Goal: Transaction & Acquisition: Book appointment/travel/reservation

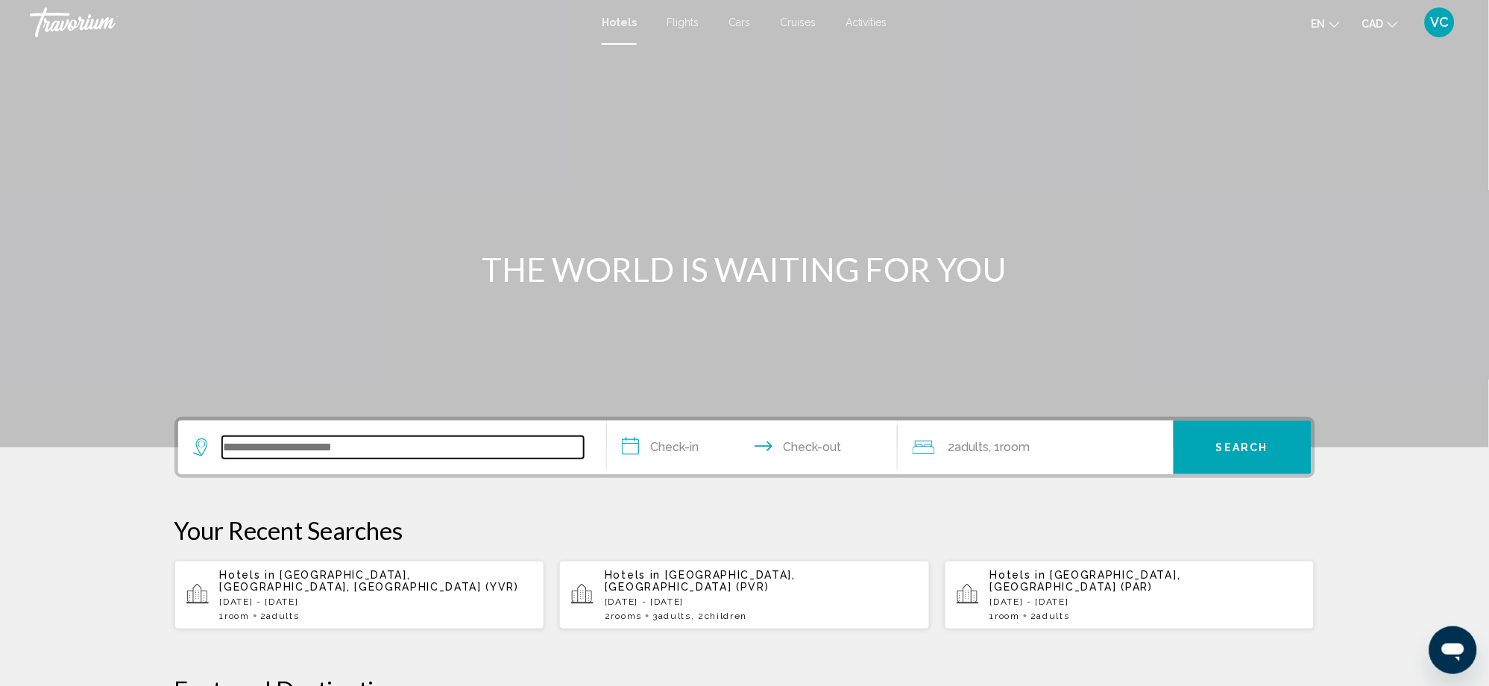
click at [306, 441] on input "Search widget" at bounding box center [403, 447] width 362 height 22
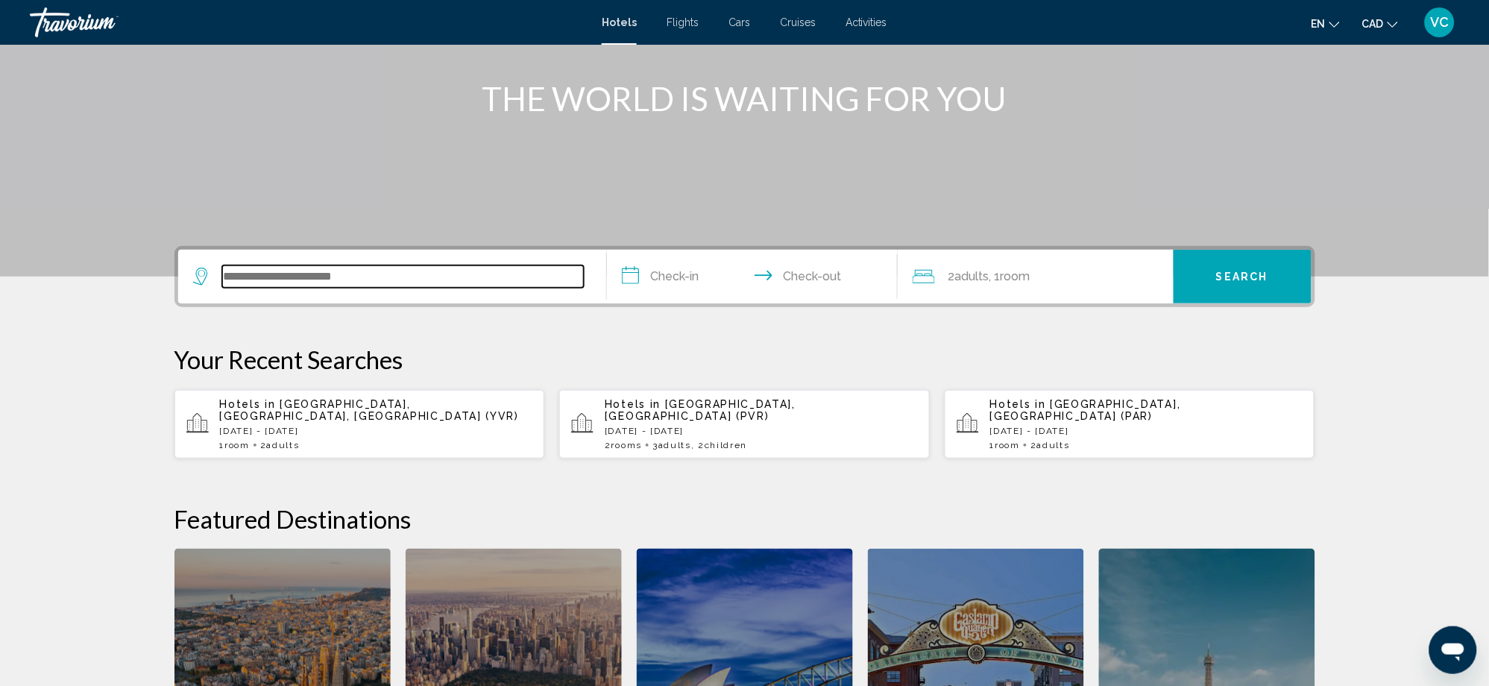
scroll to position [168, 0]
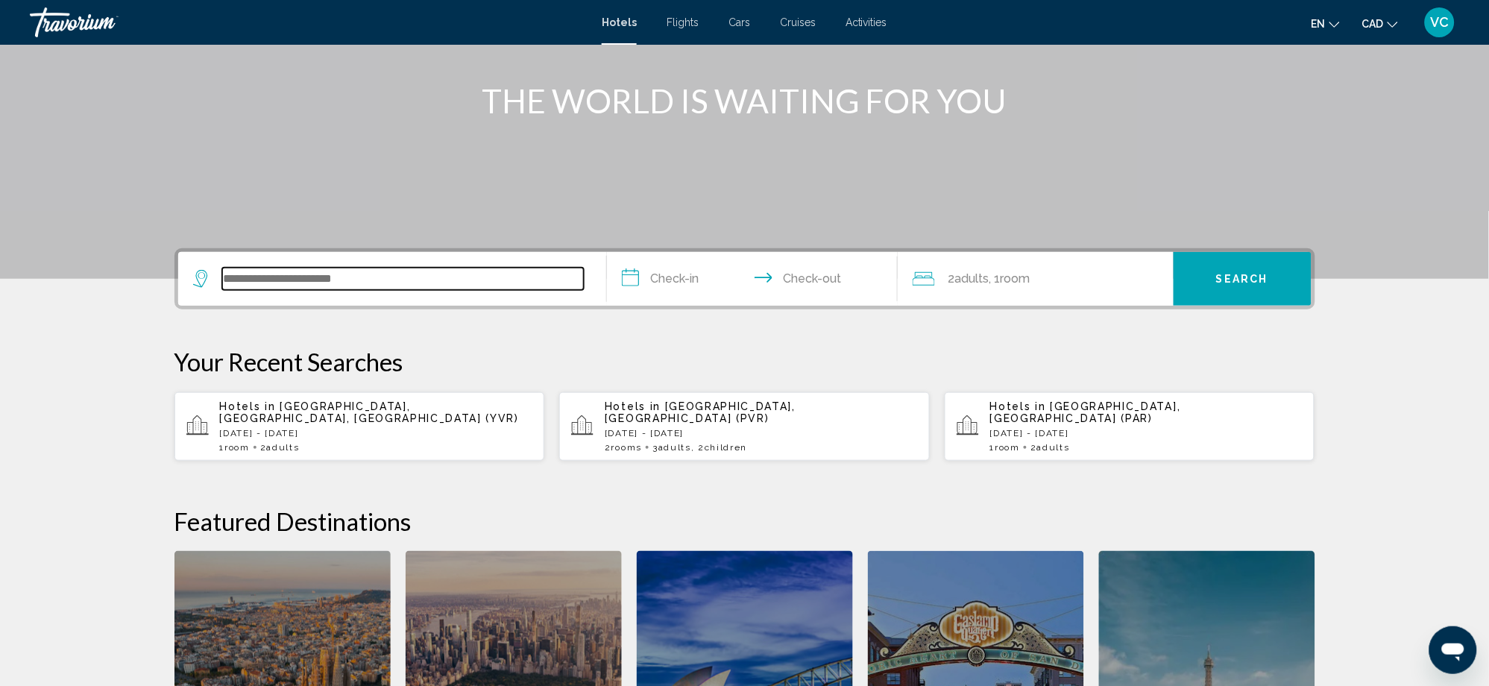
click at [243, 272] on input "Search widget" at bounding box center [403, 279] width 362 height 22
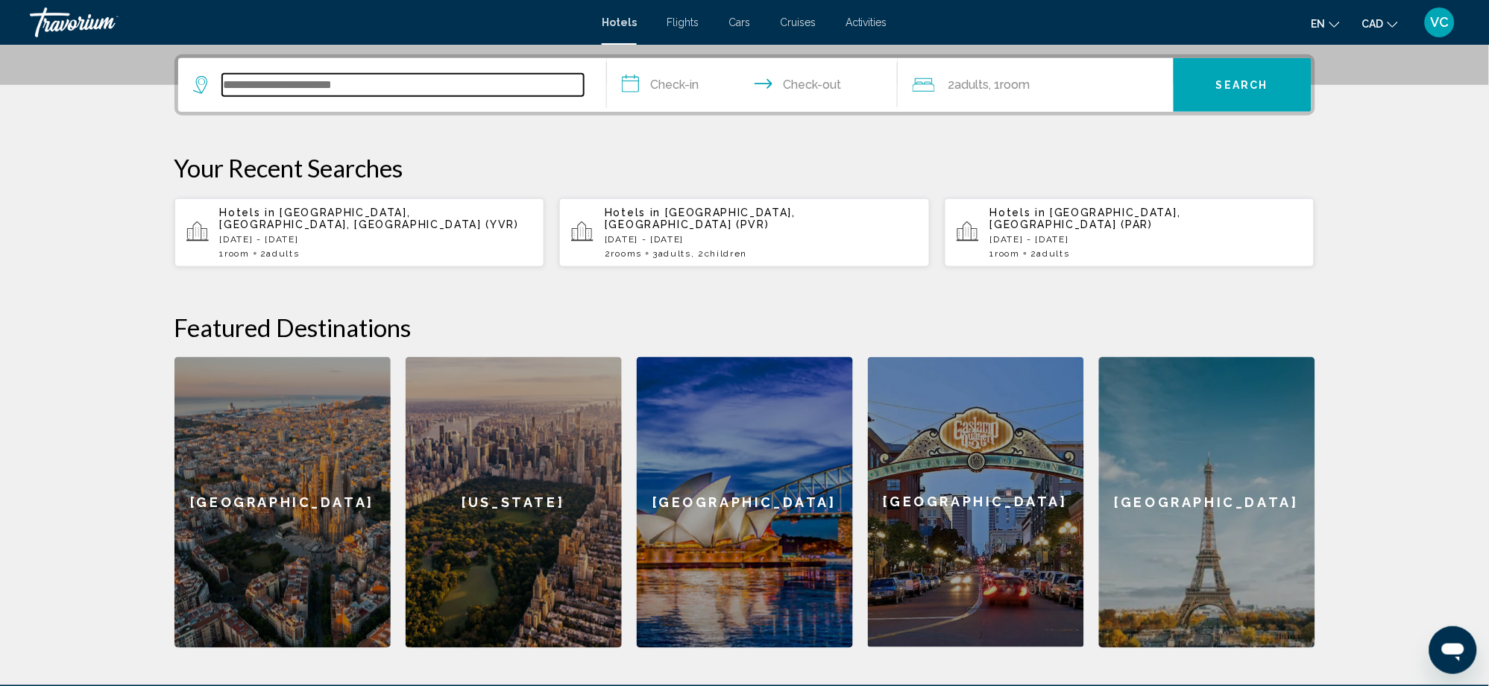
scroll to position [367, 0]
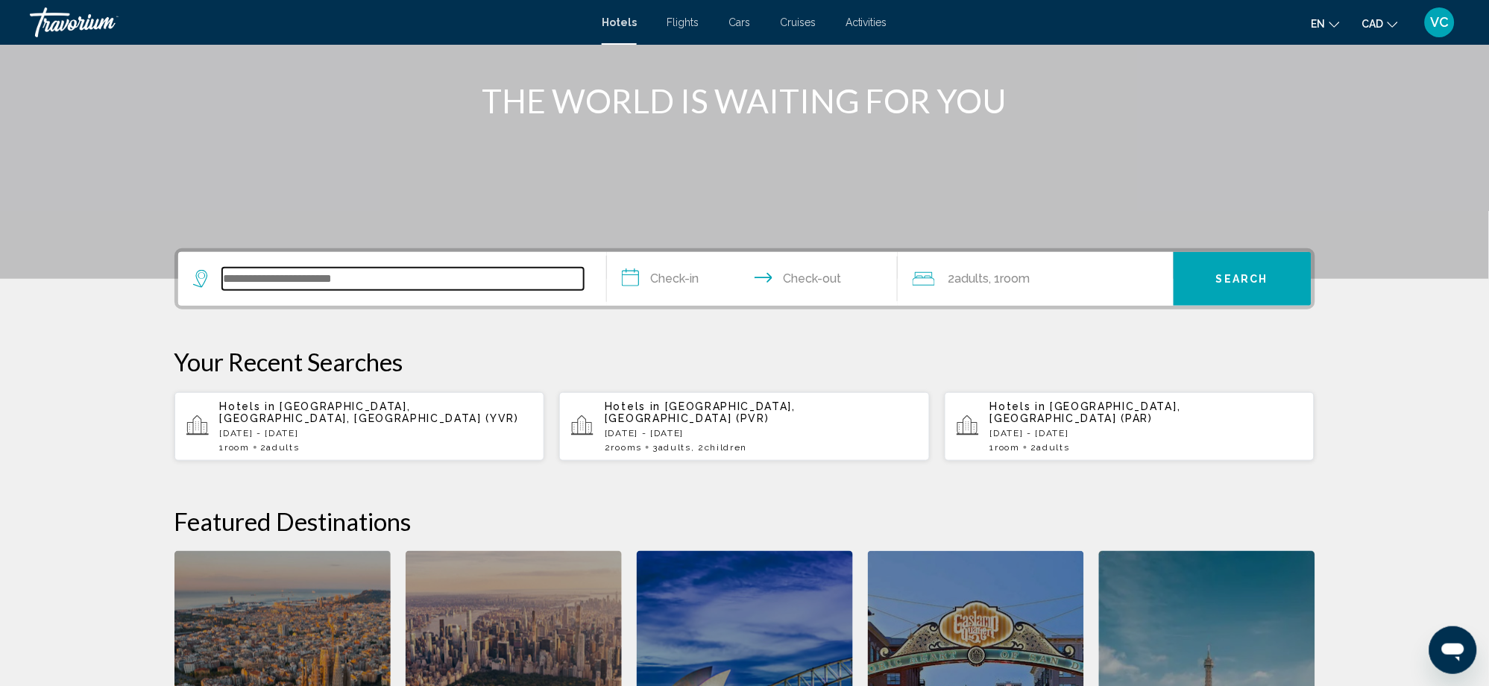
click at [246, 269] on input "Search widget" at bounding box center [403, 279] width 362 height 22
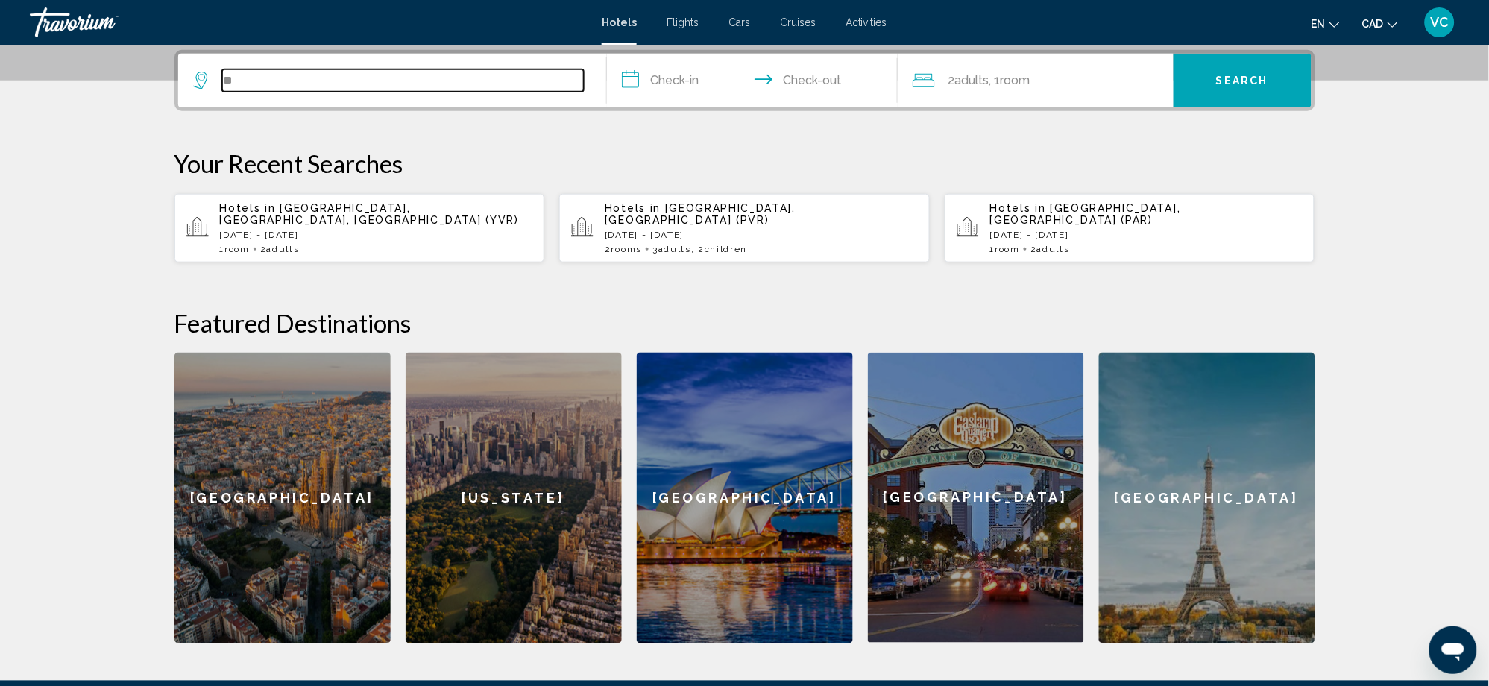
type input "*"
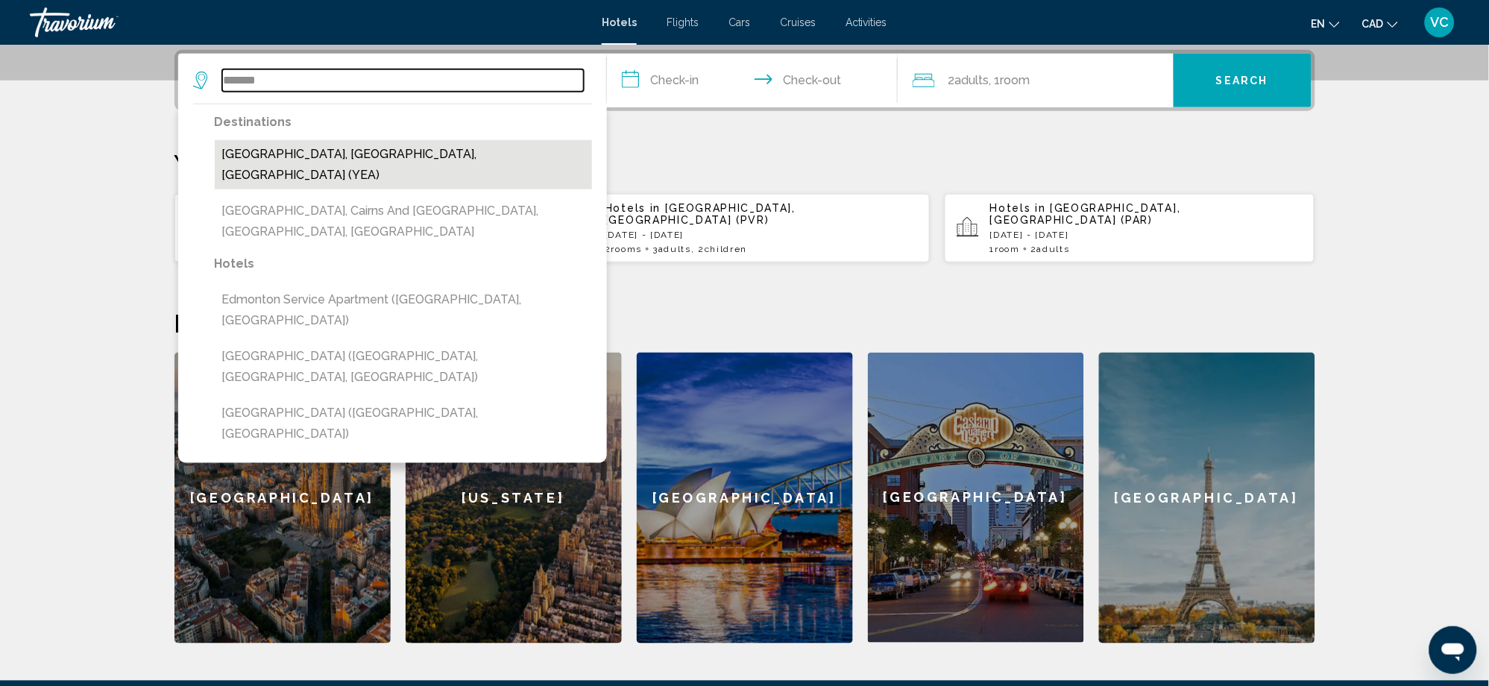
type input "**********"
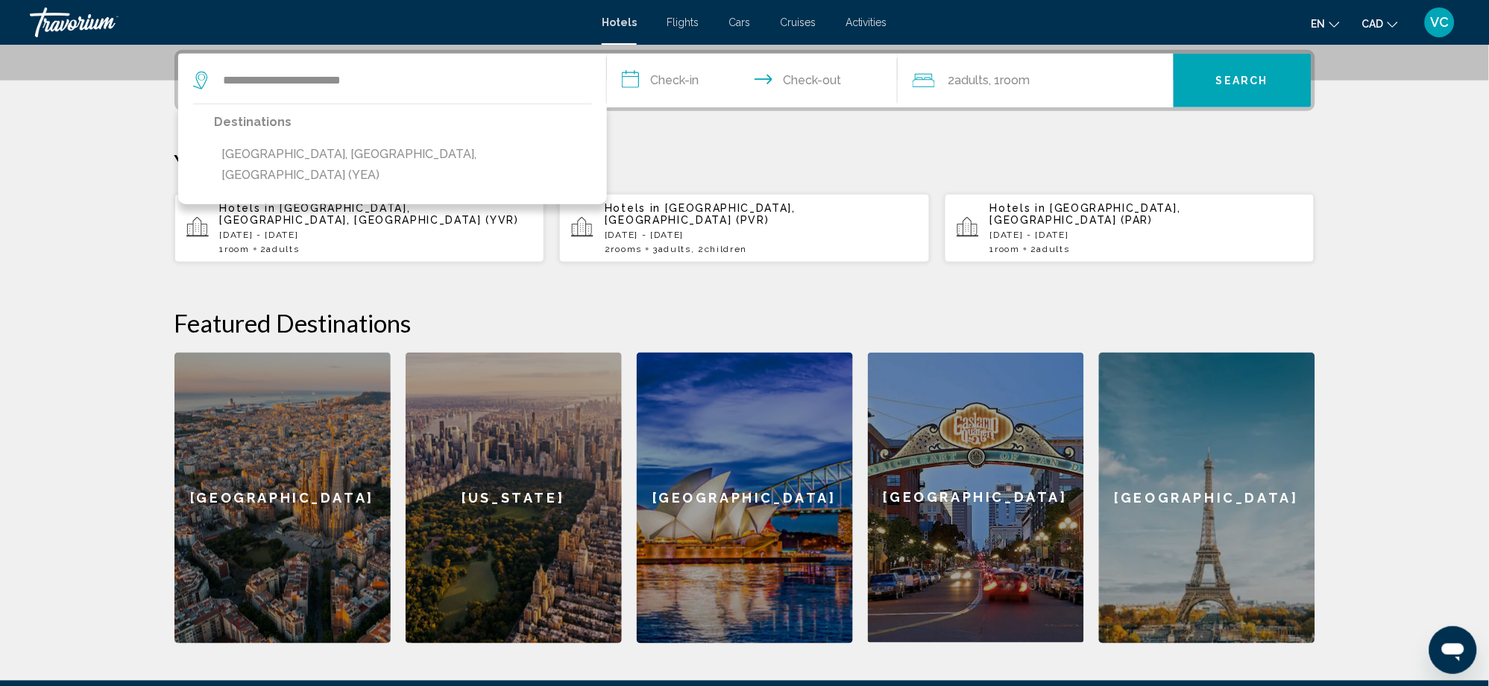
click at [670, 79] on input "**********" at bounding box center [755, 83] width 297 height 58
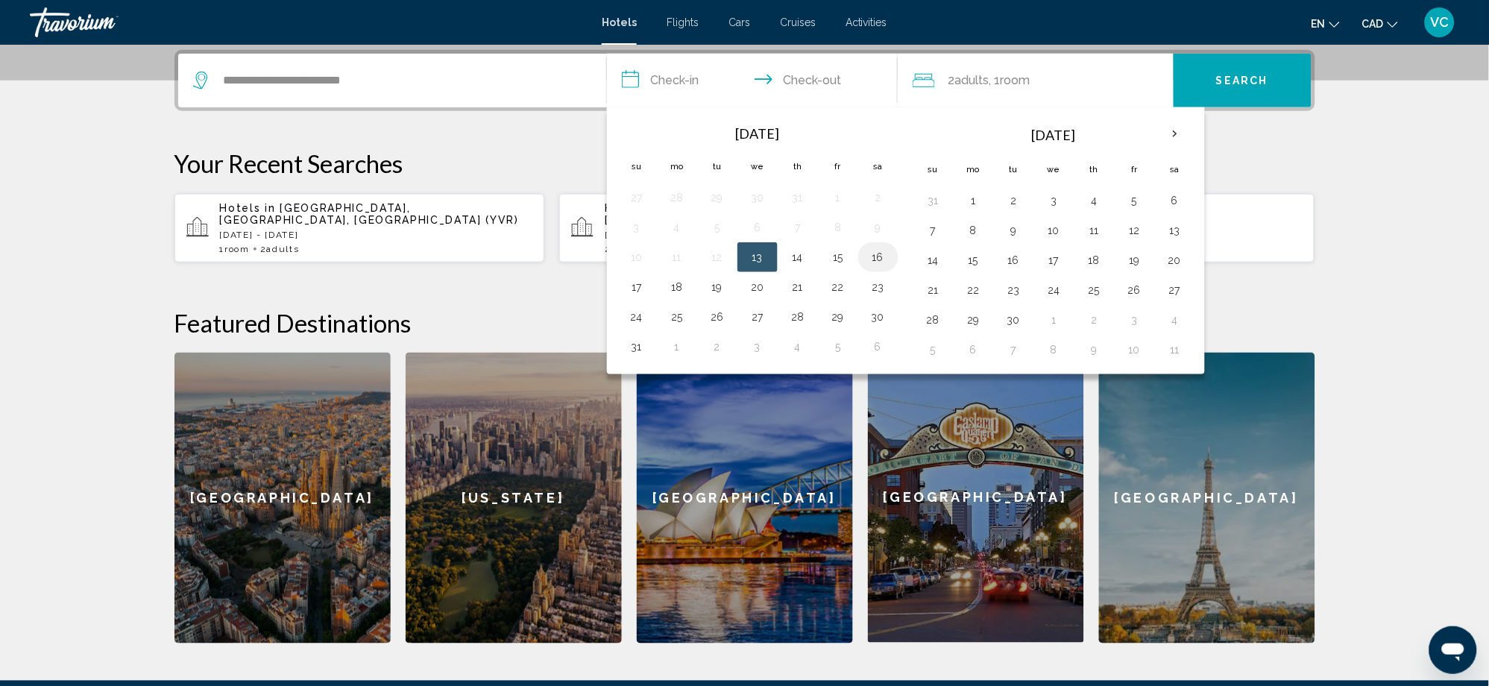
click at [883, 258] on button "16" at bounding box center [878, 257] width 24 height 21
click at [634, 283] on button "17" at bounding box center [637, 287] width 24 height 21
type input "**********"
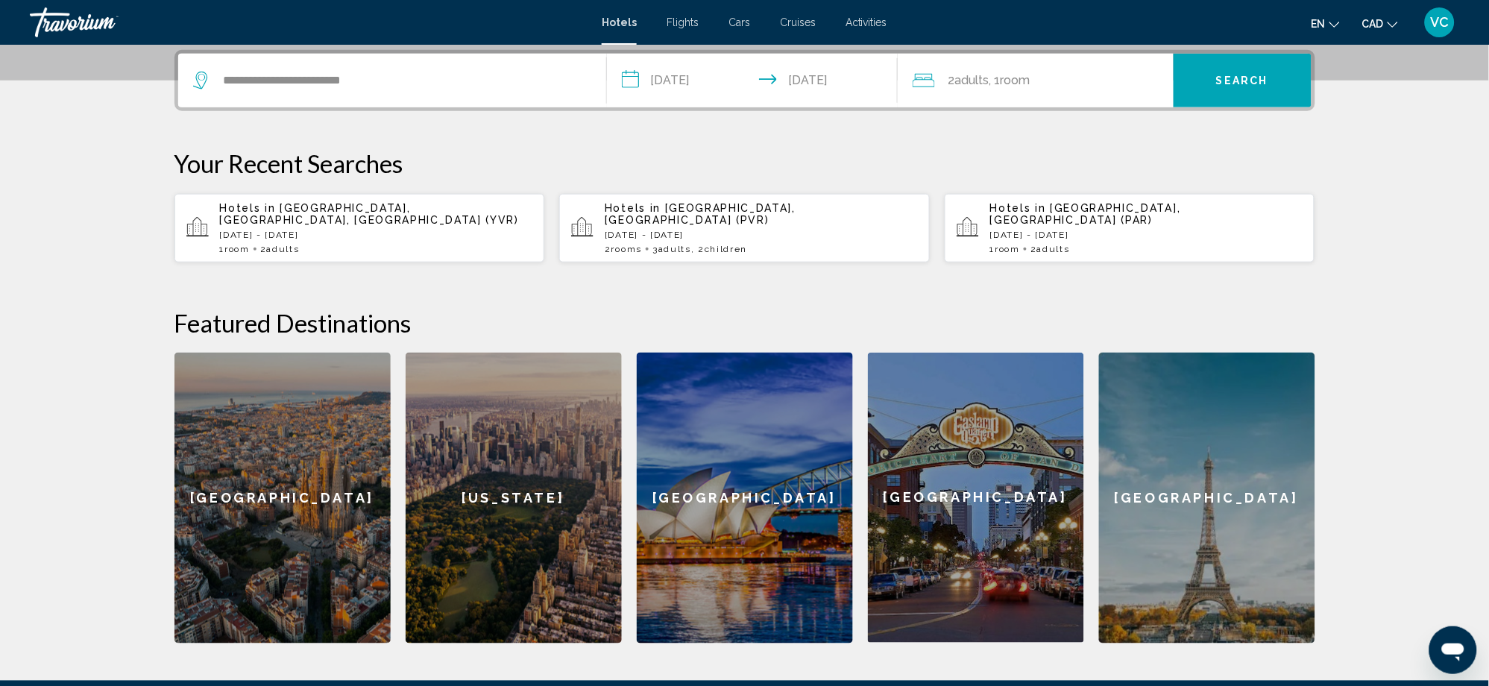
click at [1233, 84] on span "Search" at bounding box center [1242, 81] width 52 height 12
click at [1191, 71] on button "Search" at bounding box center [1242, 81] width 138 height 54
click at [1000, 71] on span ", 1 Room rooms" at bounding box center [1009, 80] width 41 height 21
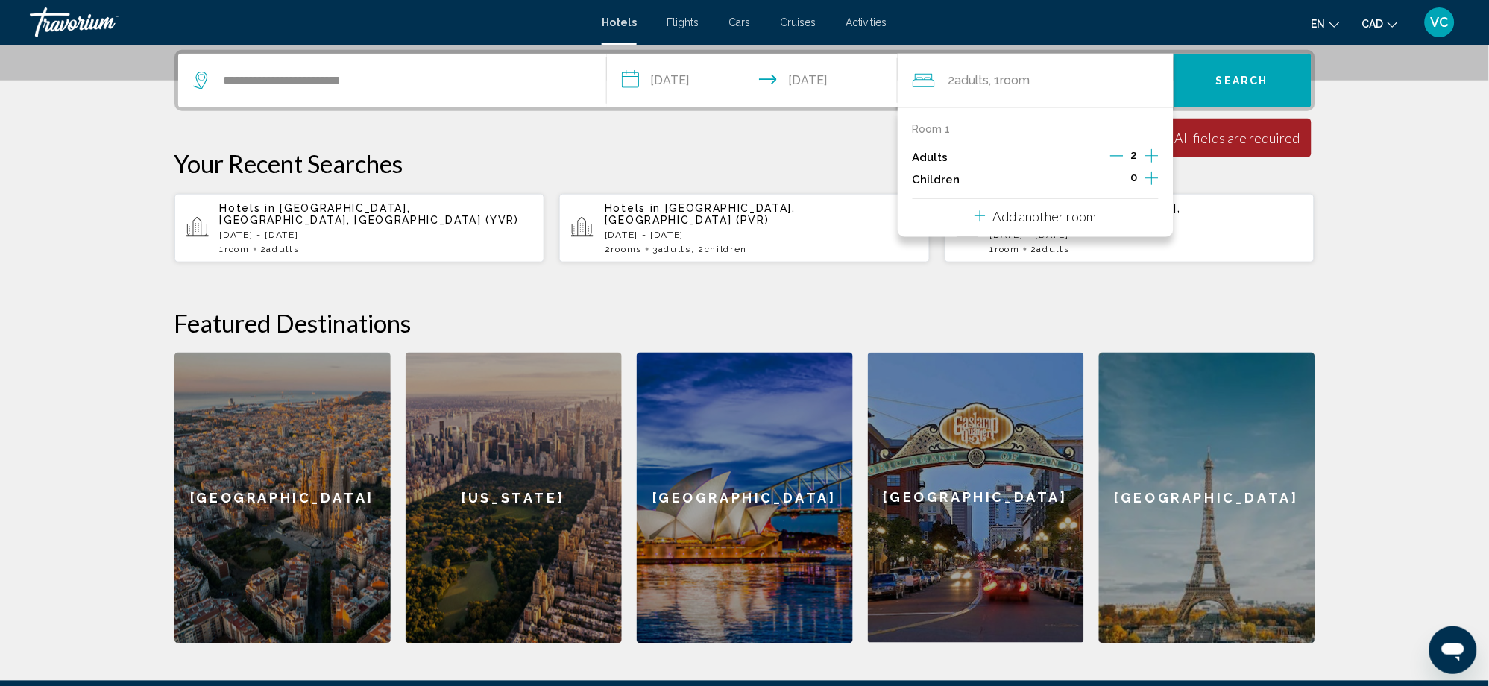
drag, startPoint x: 693, startPoint y: 113, endPoint x: 592, endPoint y: 108, distance: 100.8
click at [692, 113] on div "**********" at bounding box center [745, 346] width 1200 height 593
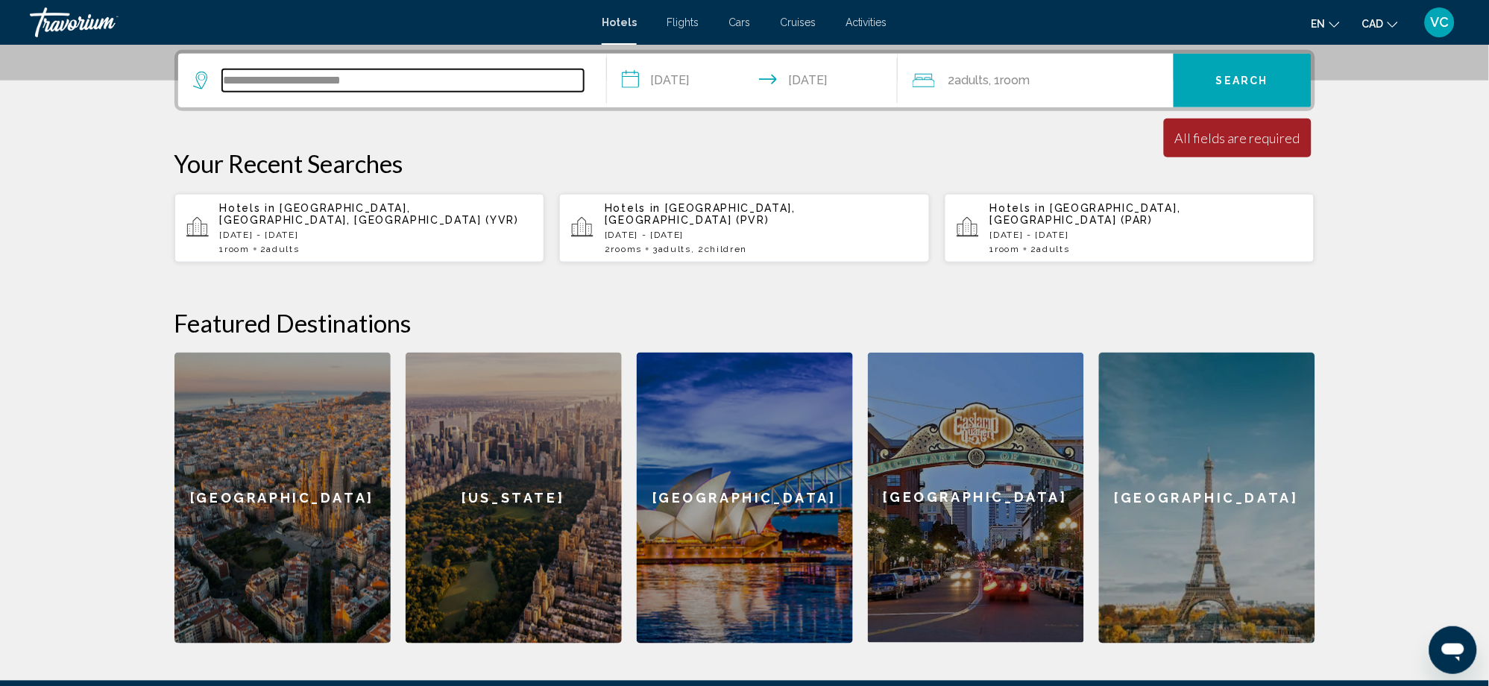
click at [423, 79] on input "**********" at bounding box center [403, 80] width 362 height 22
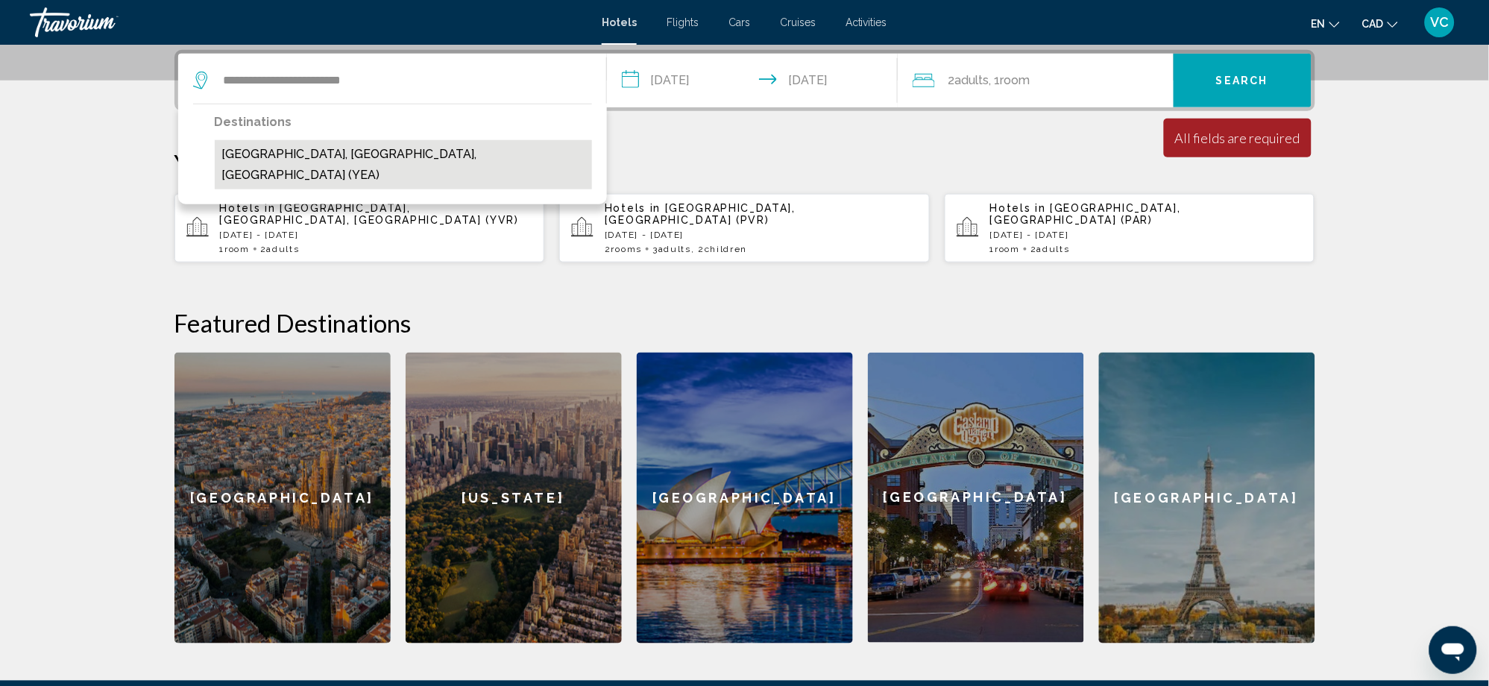
click at [356, 148] on button "[GEOGRAPHIC_DATA], [GEOGRAPHIC_DATA], [GEOGRAPHIC_DATA] (YEA)" at bounding box center [403, 164] width 377 height 49
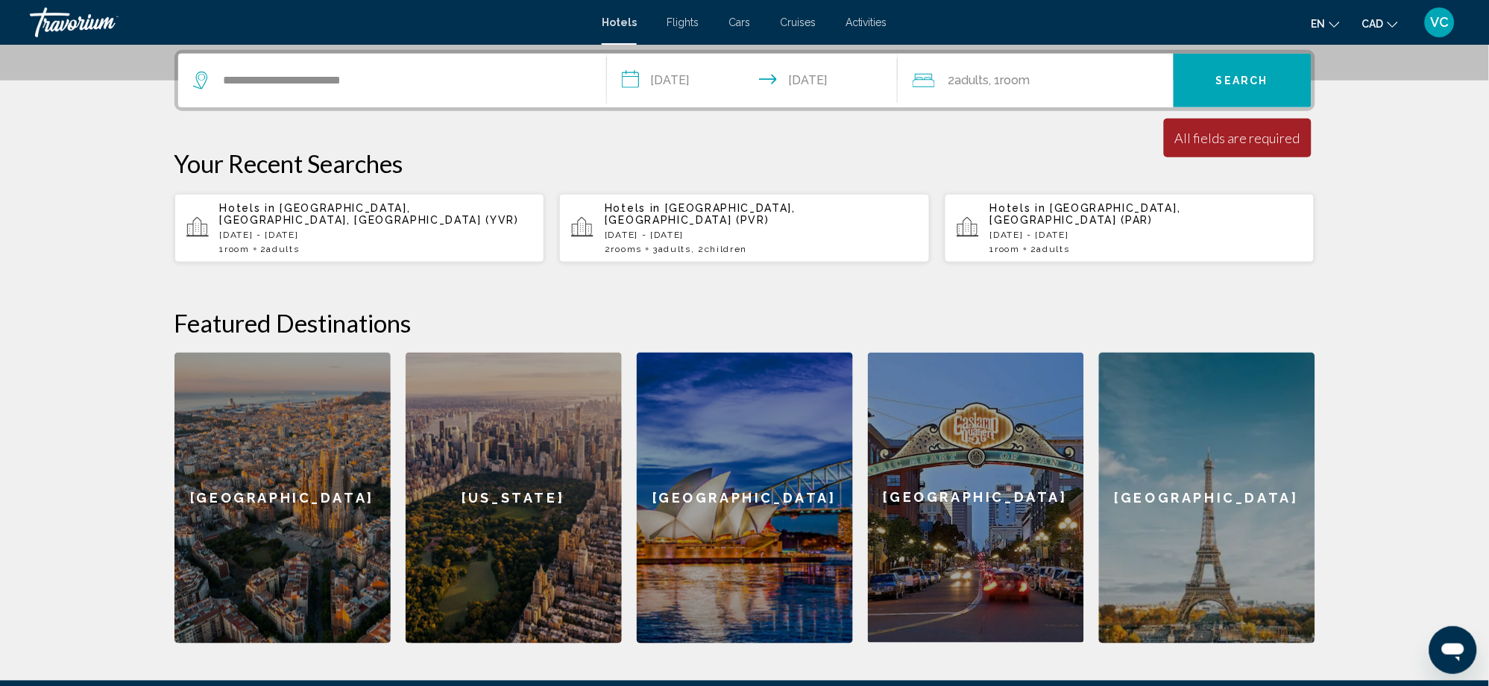
click at [1241, 79] on span "Search" at bounding box center [1242, 81] width 52 height 12
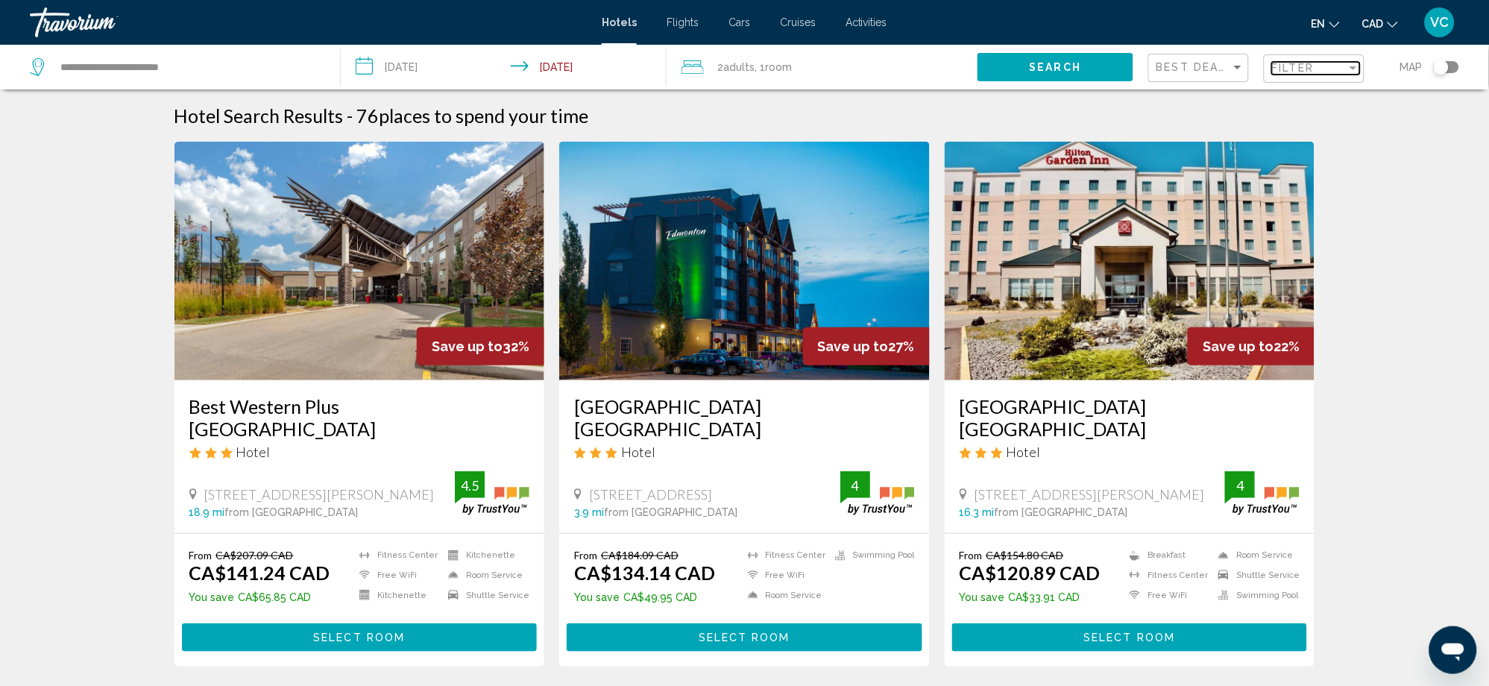
click at [1302, 66] on span "Filter" at bounding box center [1293, 68] width 42 height 12
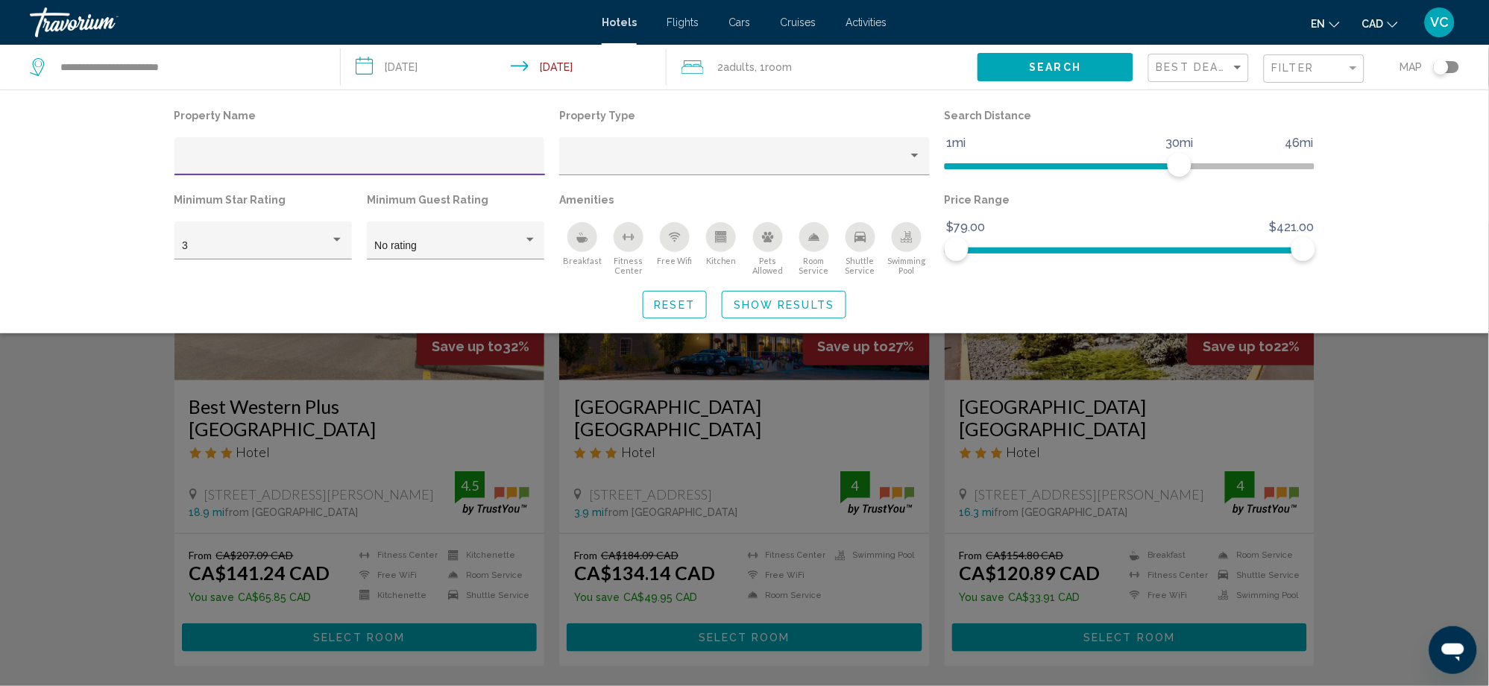
click at [294, 144] on div "Hotel Filters" at bounding box center [359, 156] width 371 height 38
click at [289, 147] on div "Hotel Filters" at bounding box center [359, 160] width 355 height 31
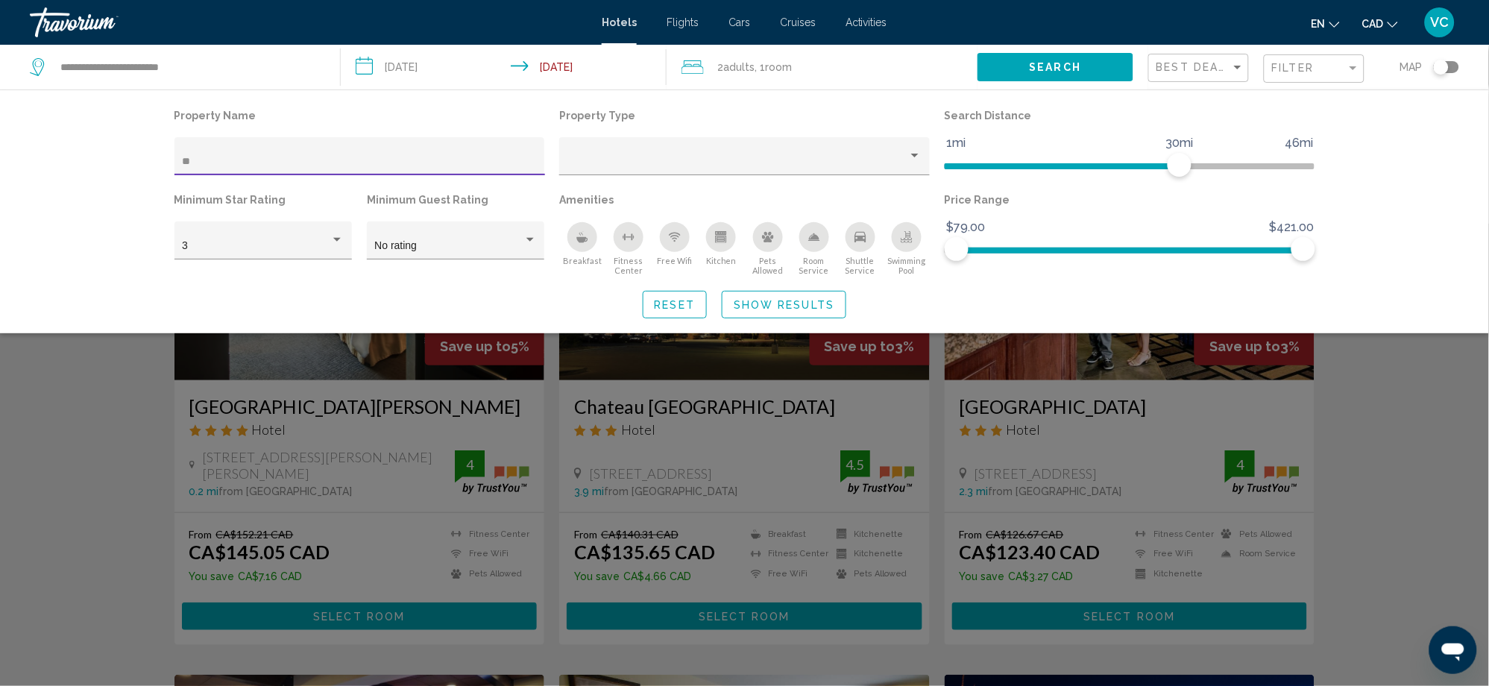
type input "**"
click at [68, 504] on div "Search widget" at bounding box center [744, 455] width 1489 height 462
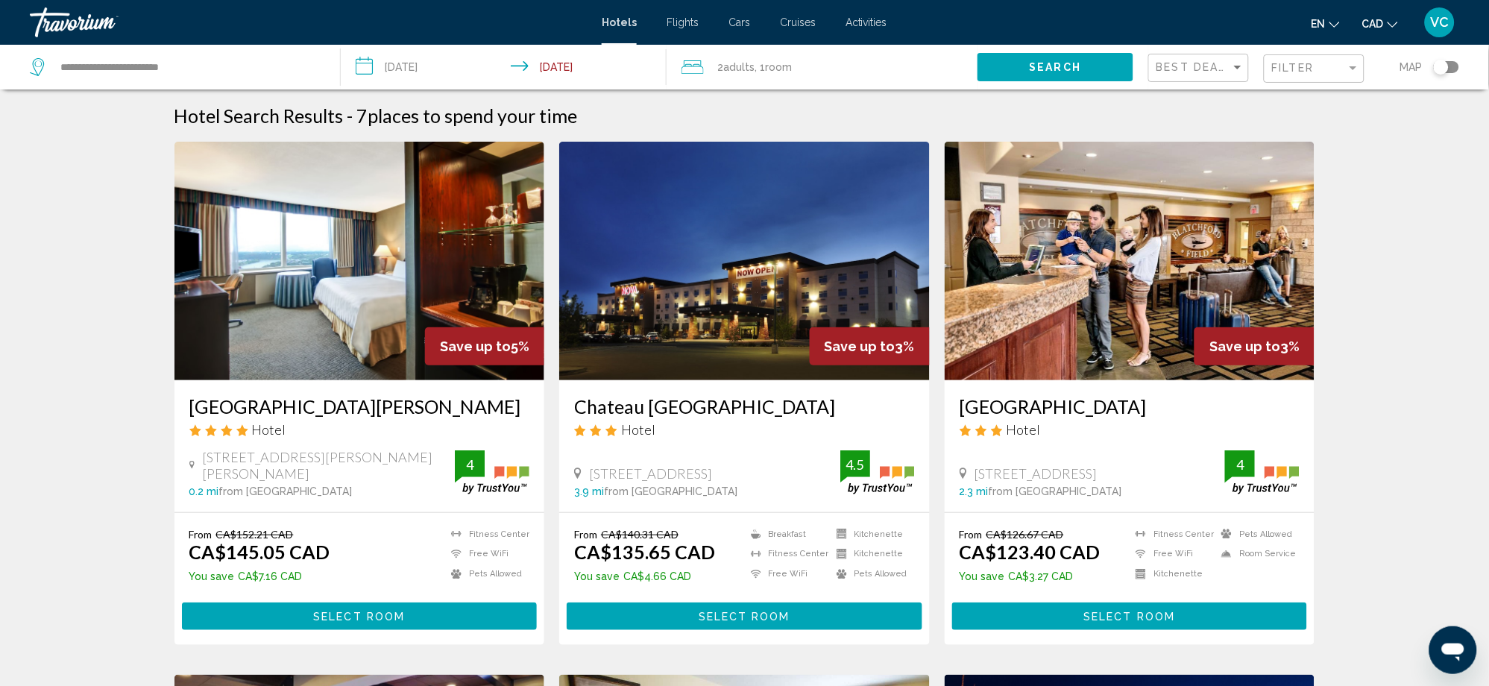
click at [333, 307] on img "Main content" at bounding box center [359, 261] width 371 height 239
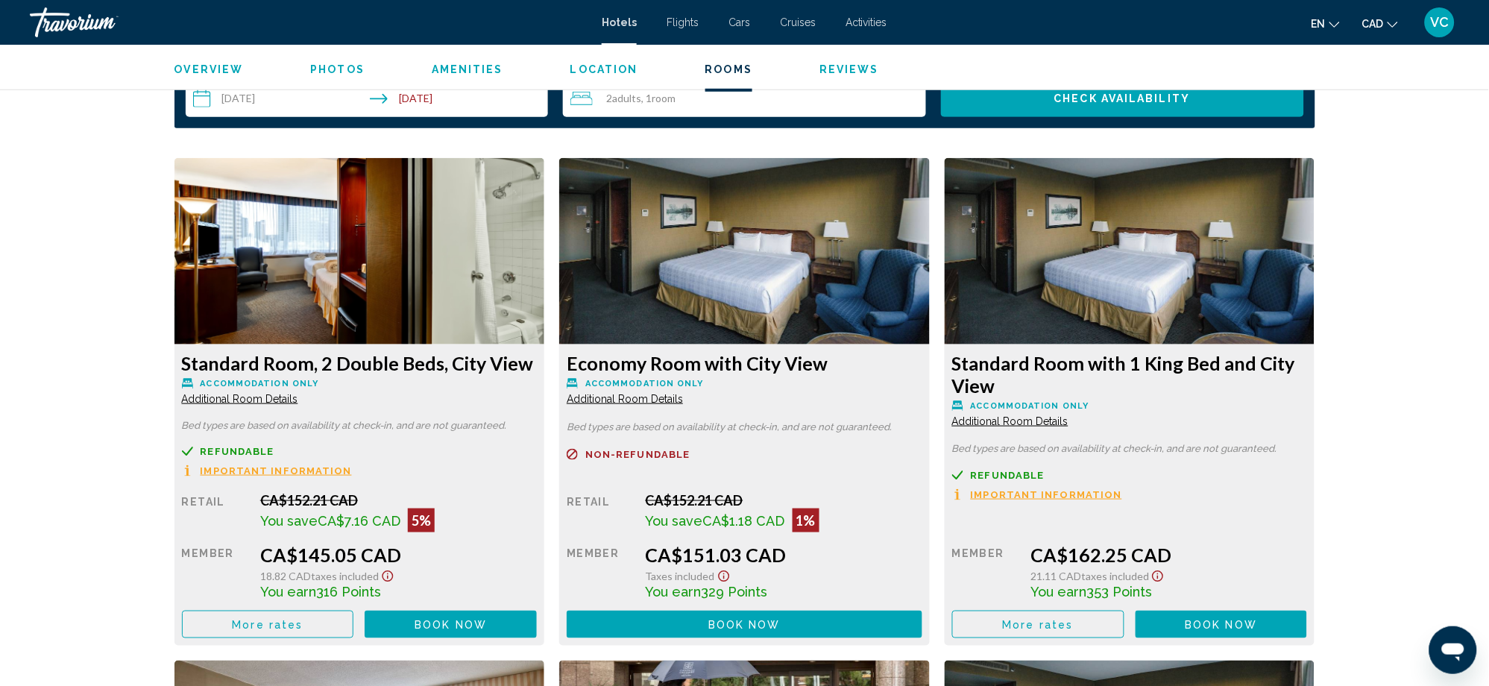
scroll to position [1988, 0]
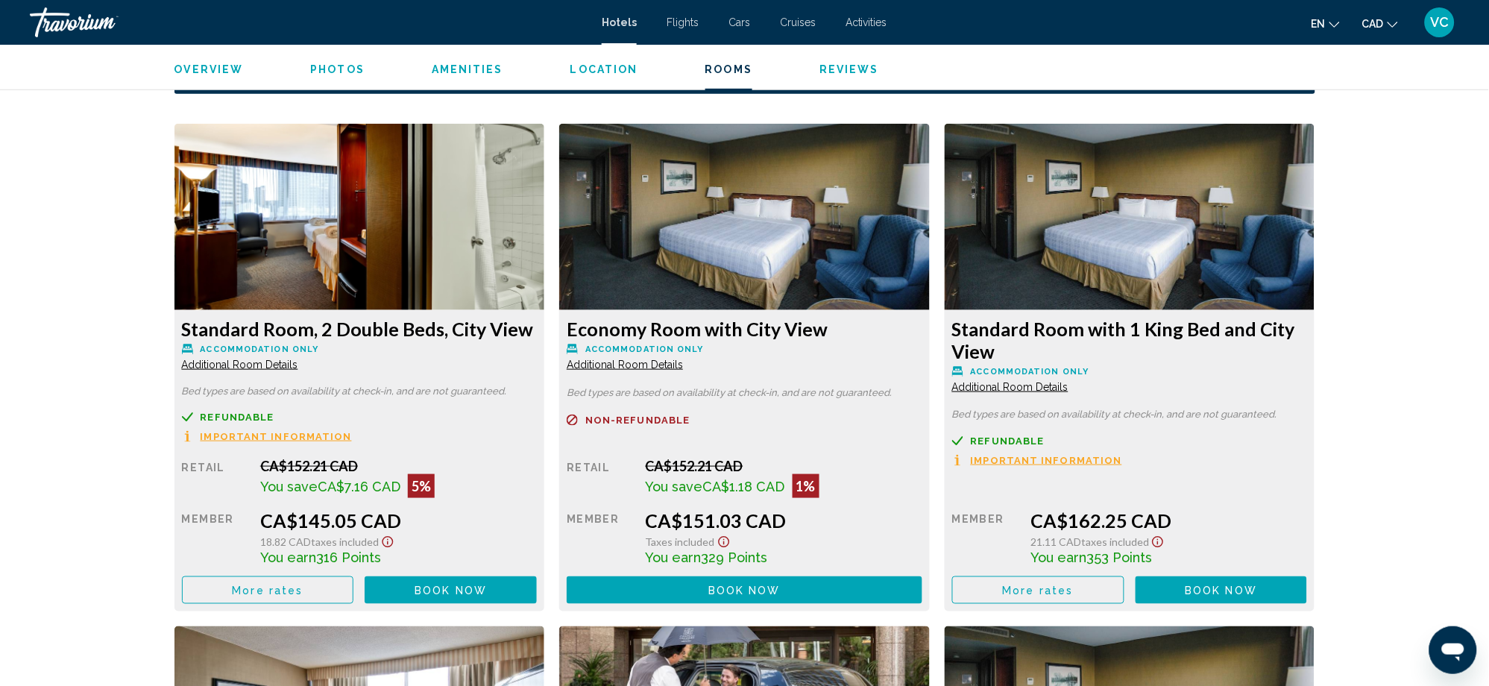
click at [266, 365] on span "Additional Room Details" at bounding box center [240, 365] width 116 height 12
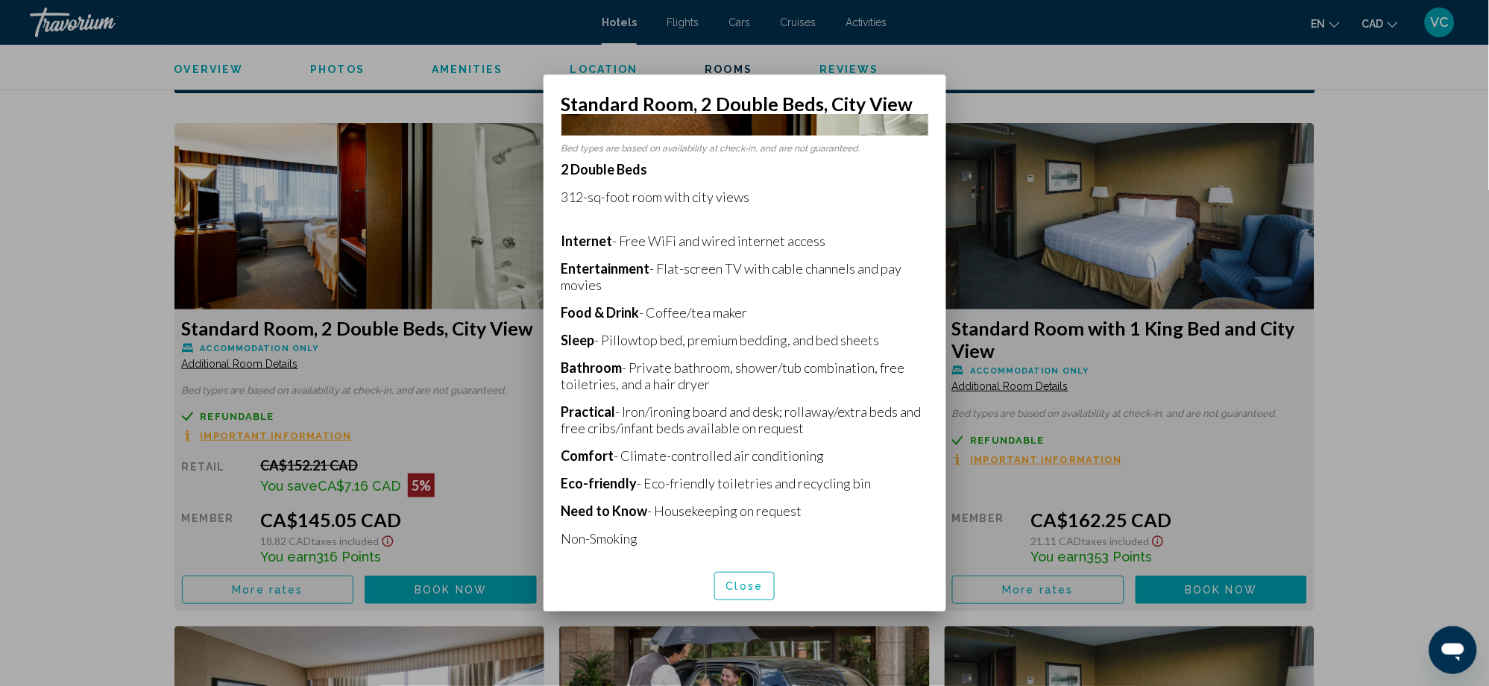
scroll to position [261, 0]
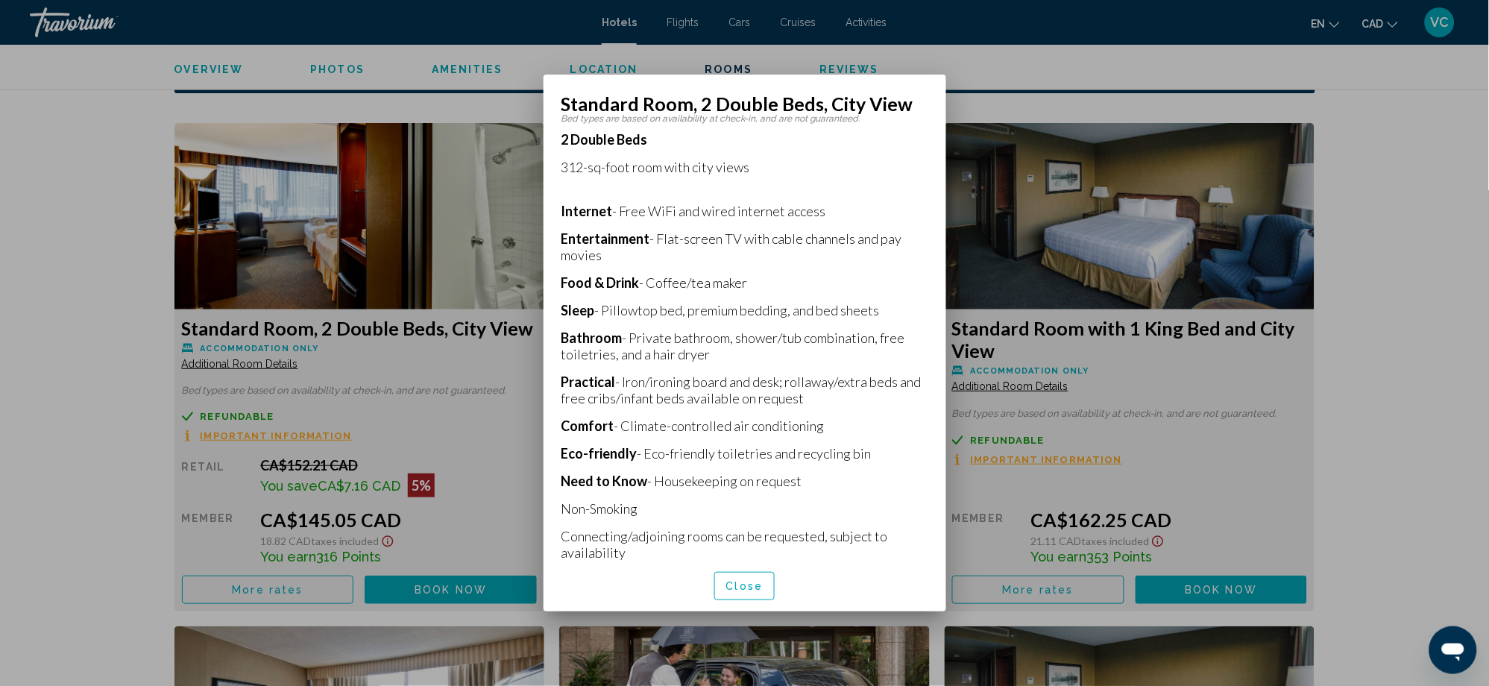
click at [97, 394] on div at bounding box center [744, 343] width 1489 height 686
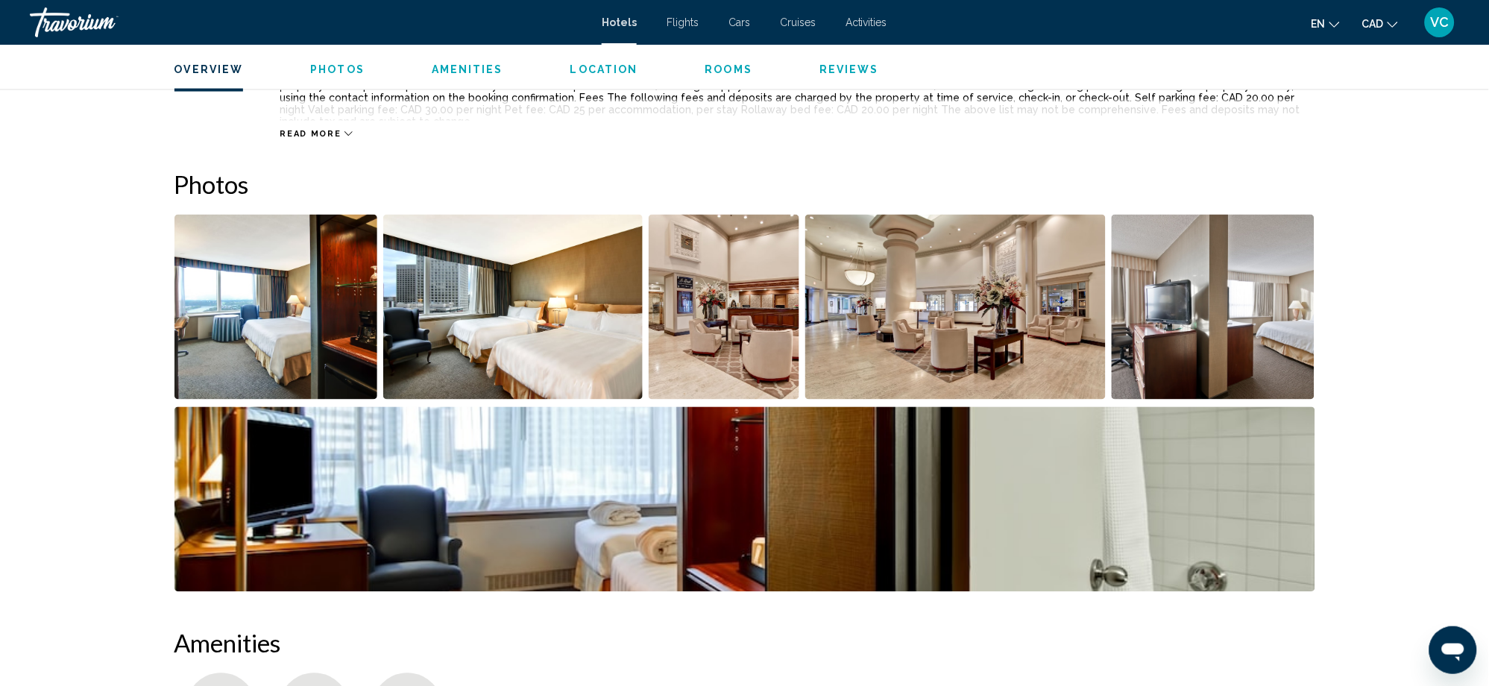
scroll to position [397, 0]
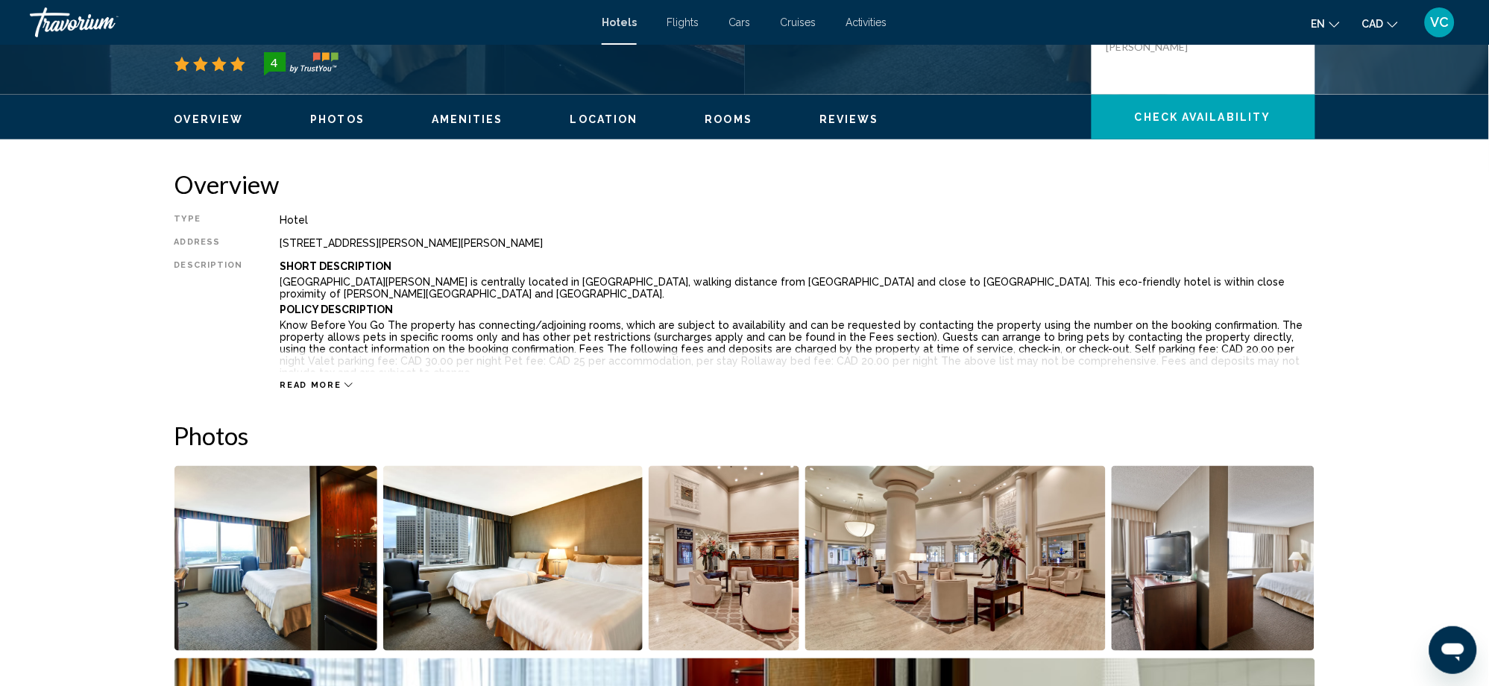
click at [315, 385] on span "Read more" at bounding box center [310, 385] width 61 height 10
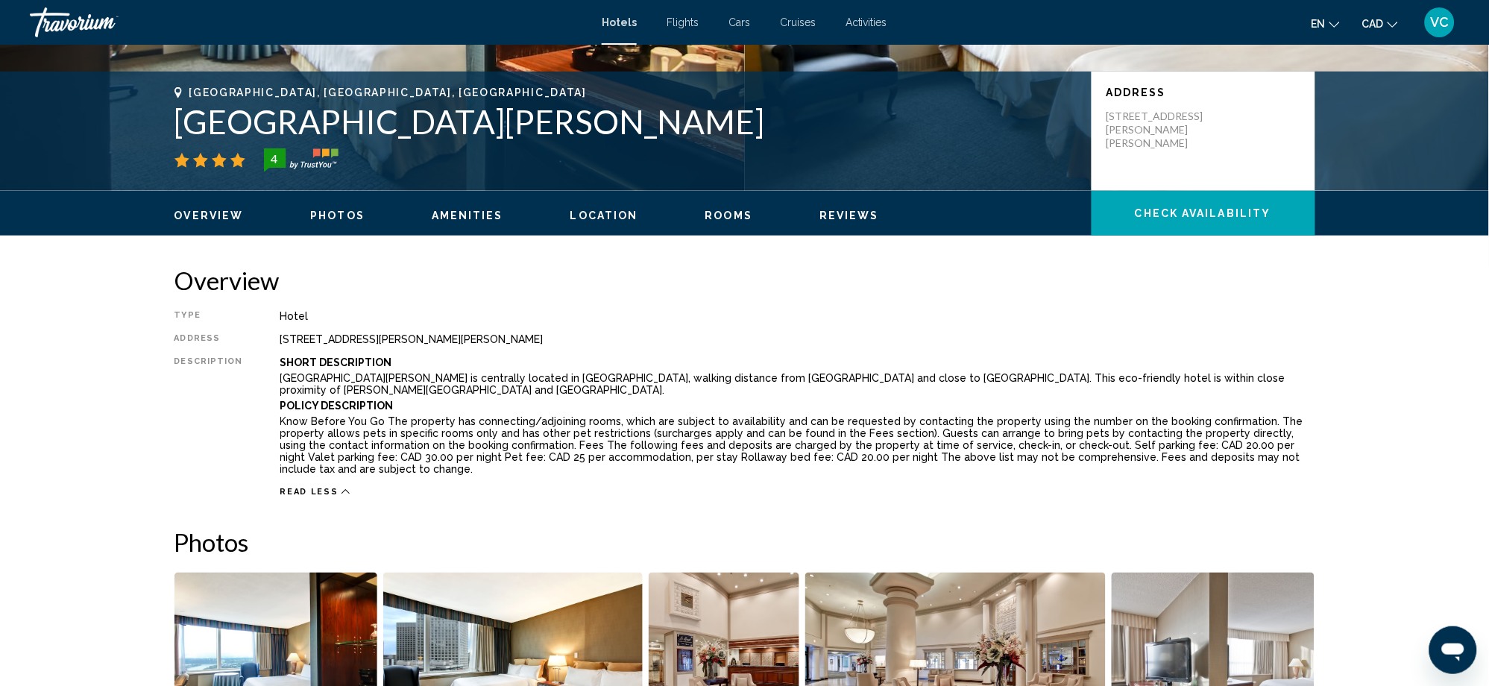
scroll to position [198, 0]
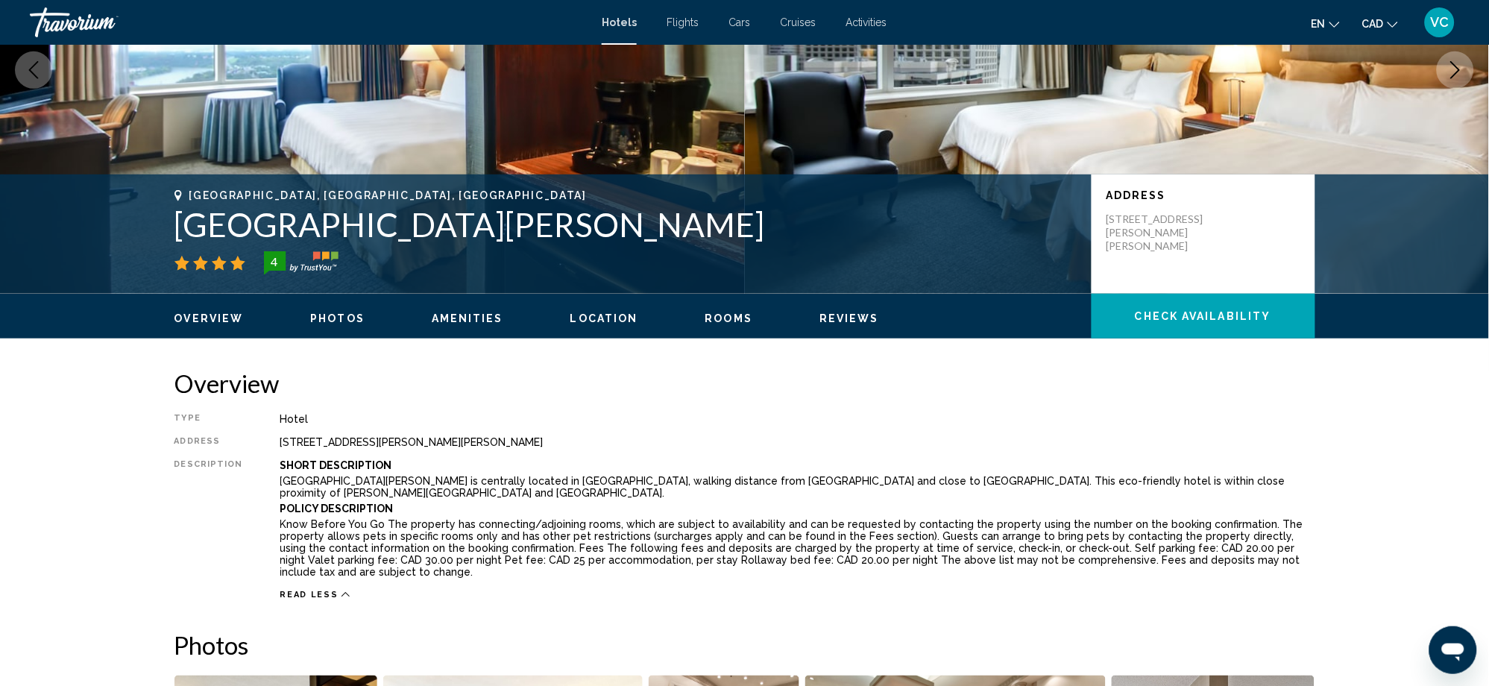
click at [558, 309] on ul "Overview Photos Amenities Location Rooms Reviews Check Availability" at bounding box center [744, 317] width 1141 height 16
click at [587, 318] on span "Location" at bounding box center [604, 318] width 68 height 12
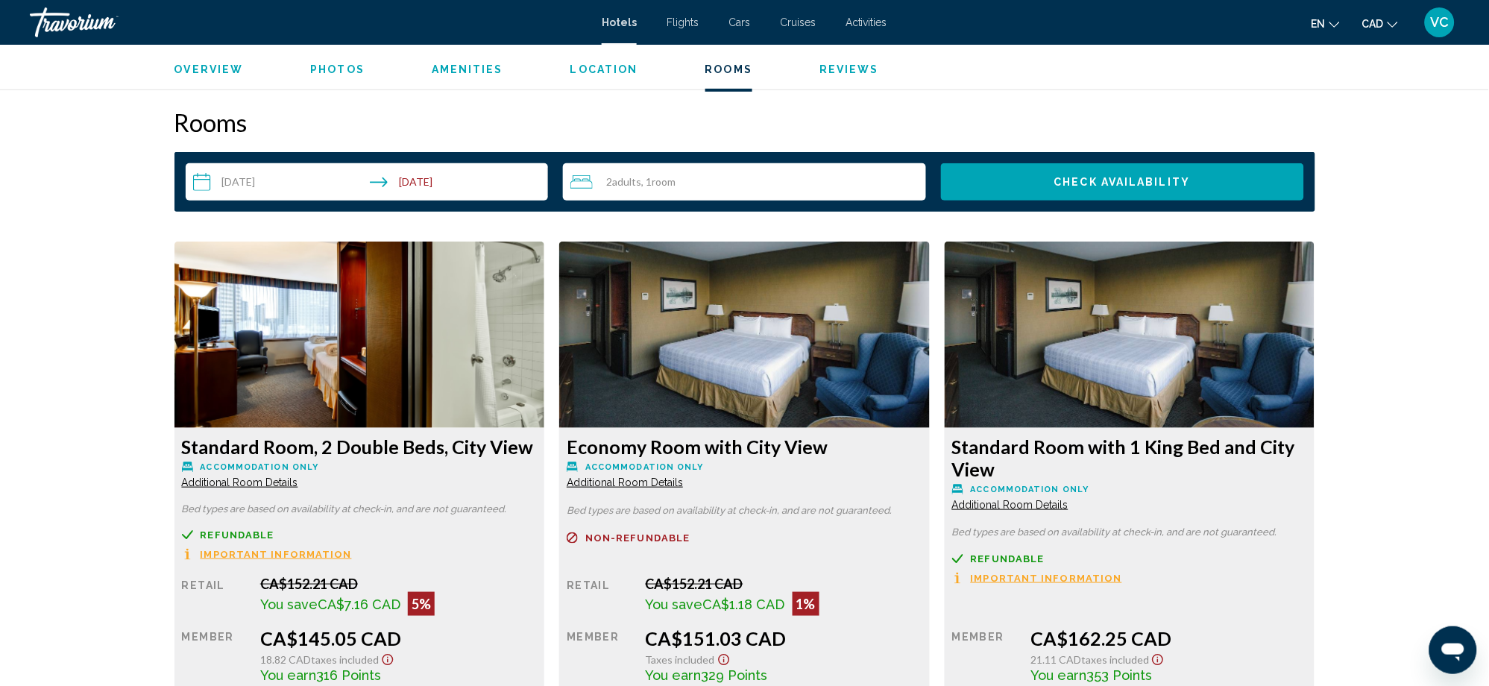
scroll to position [2059, 0]
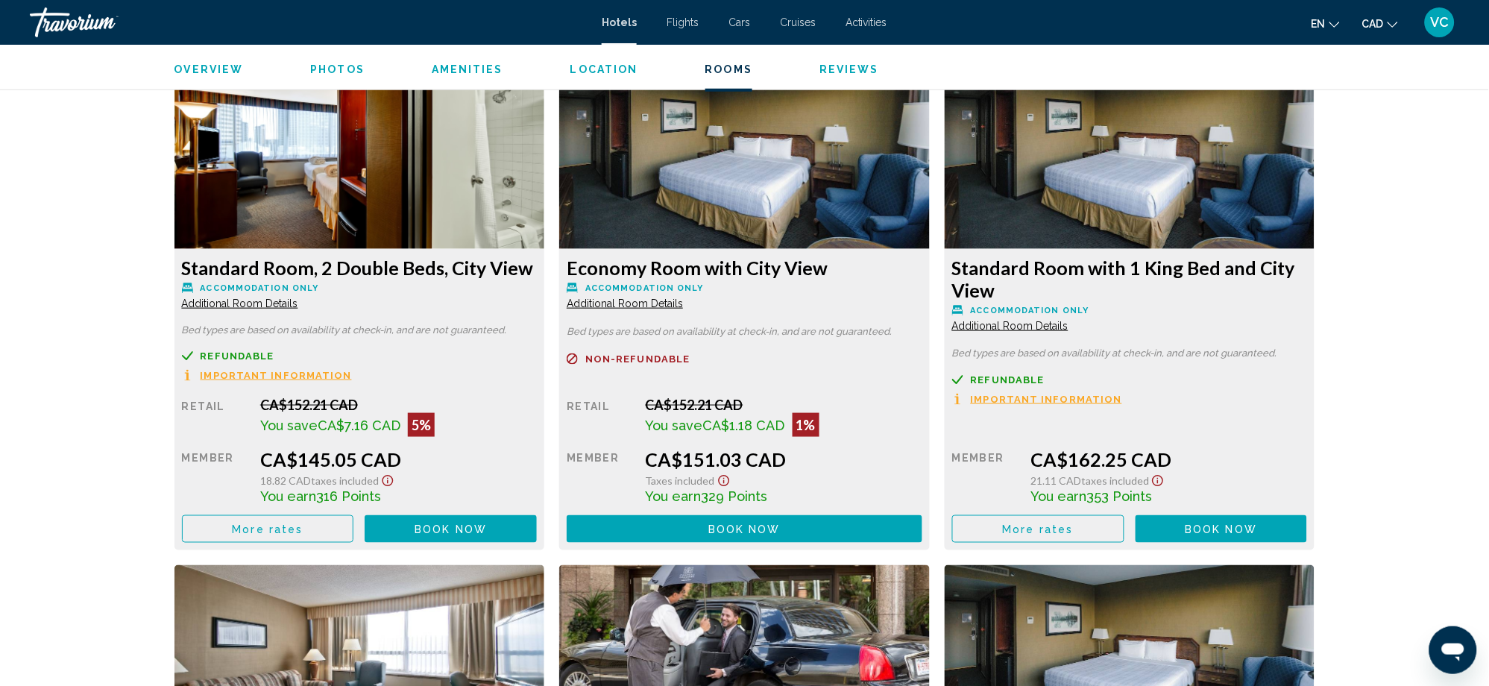
click at [56, 444] on div "[GEOGRAPHIC_DATA], [GEOGRAPHIC_DATA], [GEOGRAPHIC_DATA] [GEOGRAPHIC_DATA][PERSO…" at bounding box center [744, 425] width 1489 height 4878
click at [110, 544] on div "[GEOGRAPHIC_DATA], [GEOGRAPHIC_DATA], [GEOGRAPHIC_DATA] [GEOGRAPHIC_DATA][PERSO…" at bounding box center [744, 425] width 1489 height 4878
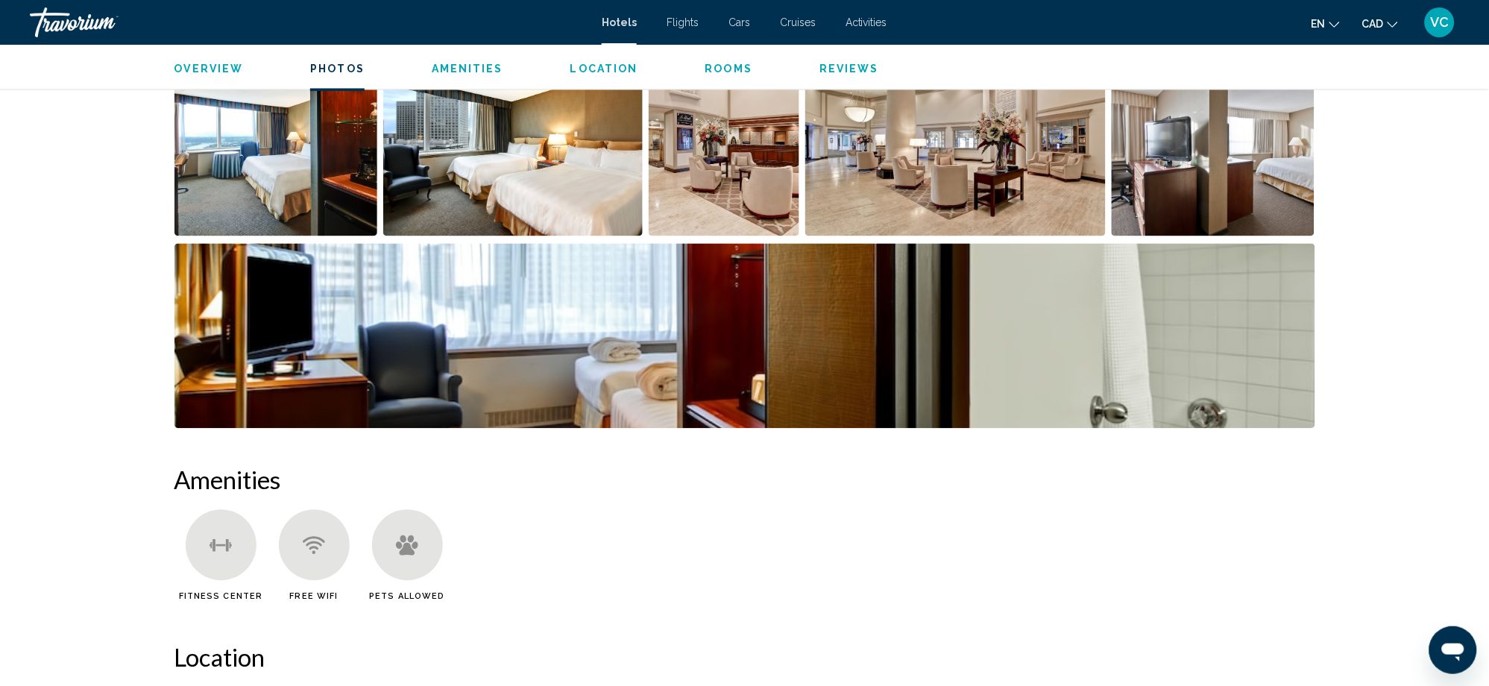
scroll to position [866, 0]
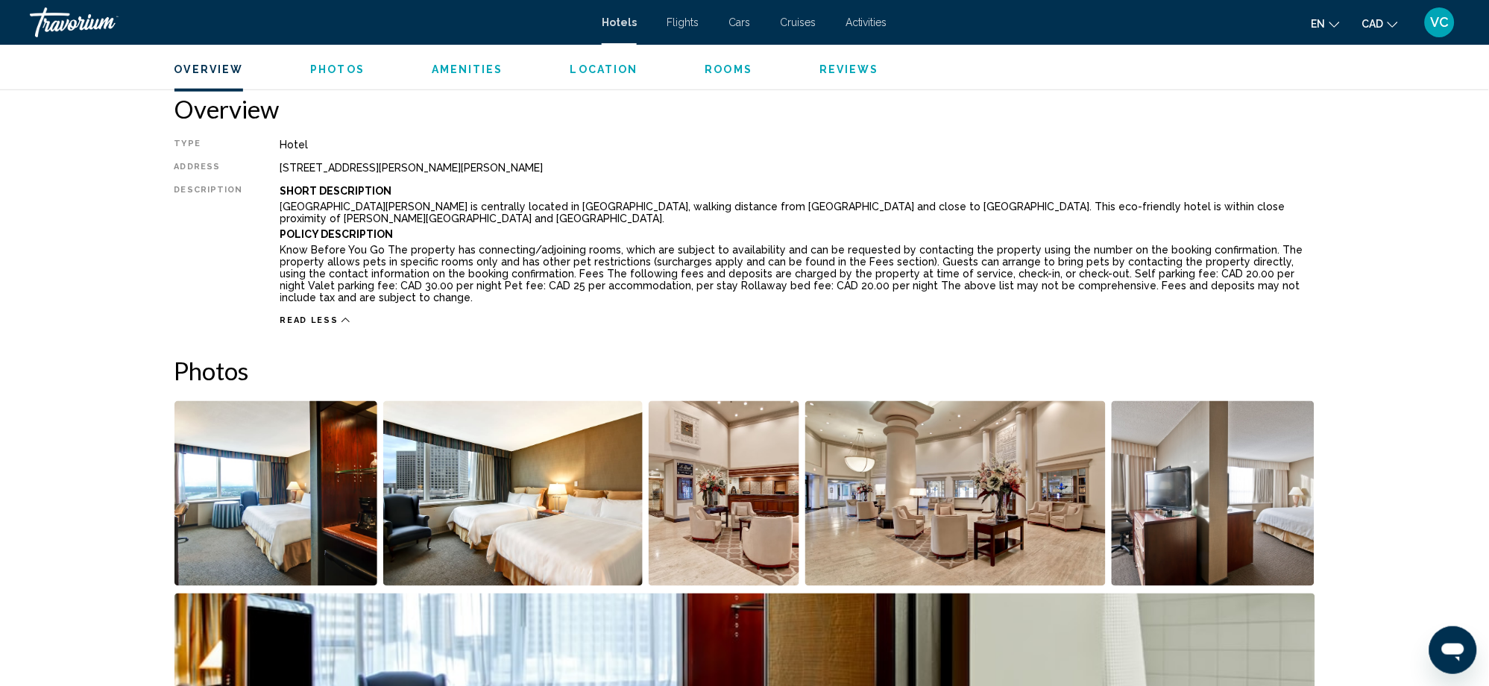
scroll to position [469, 0]
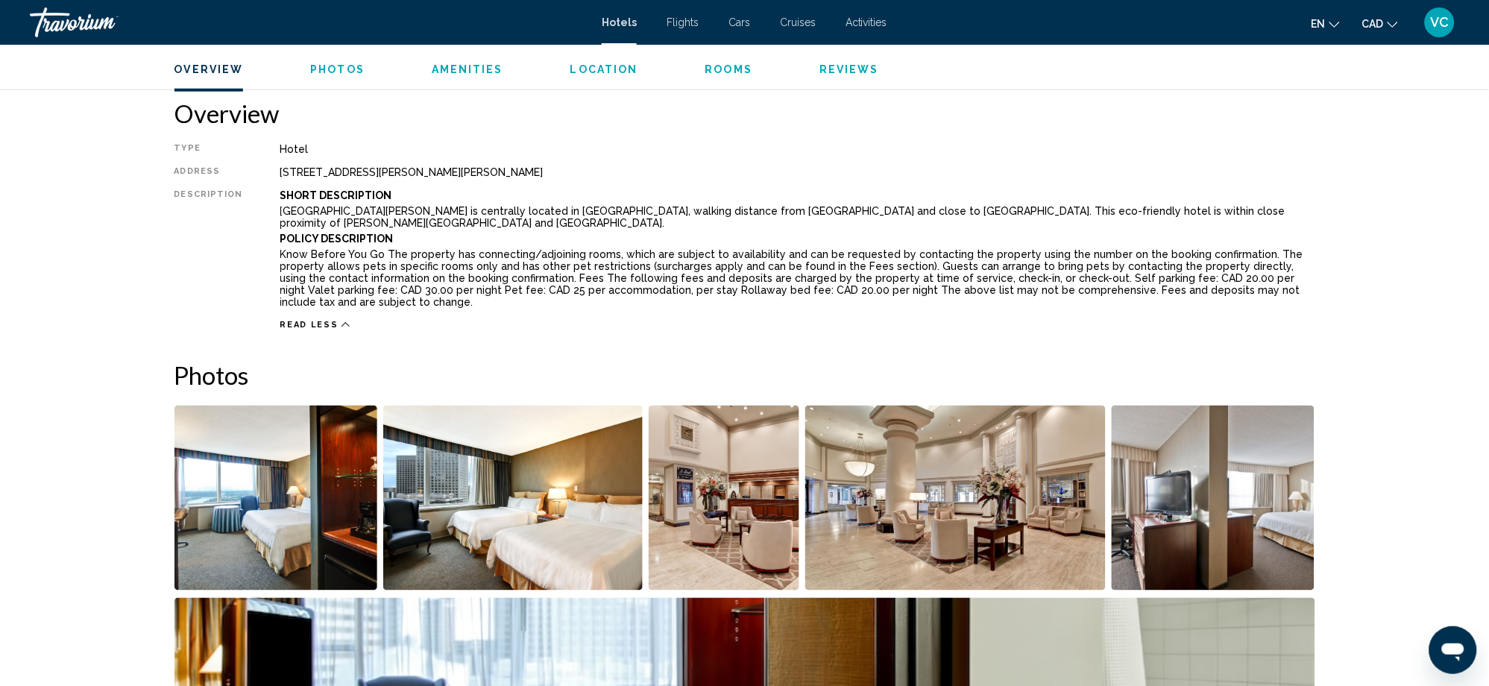
click at [295, 320] on span "Read less" at bounding box center [309, 325] width 58 height 10
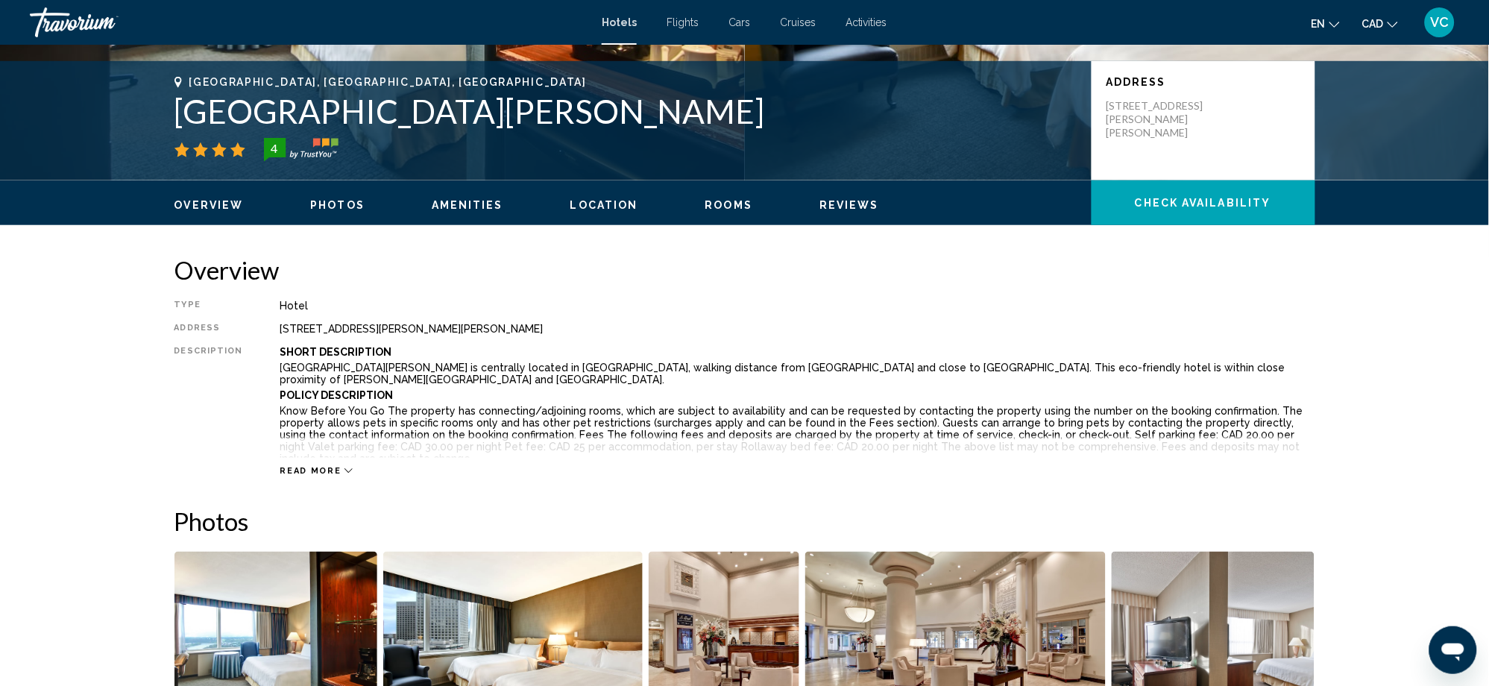
scroll to position [334, 0]
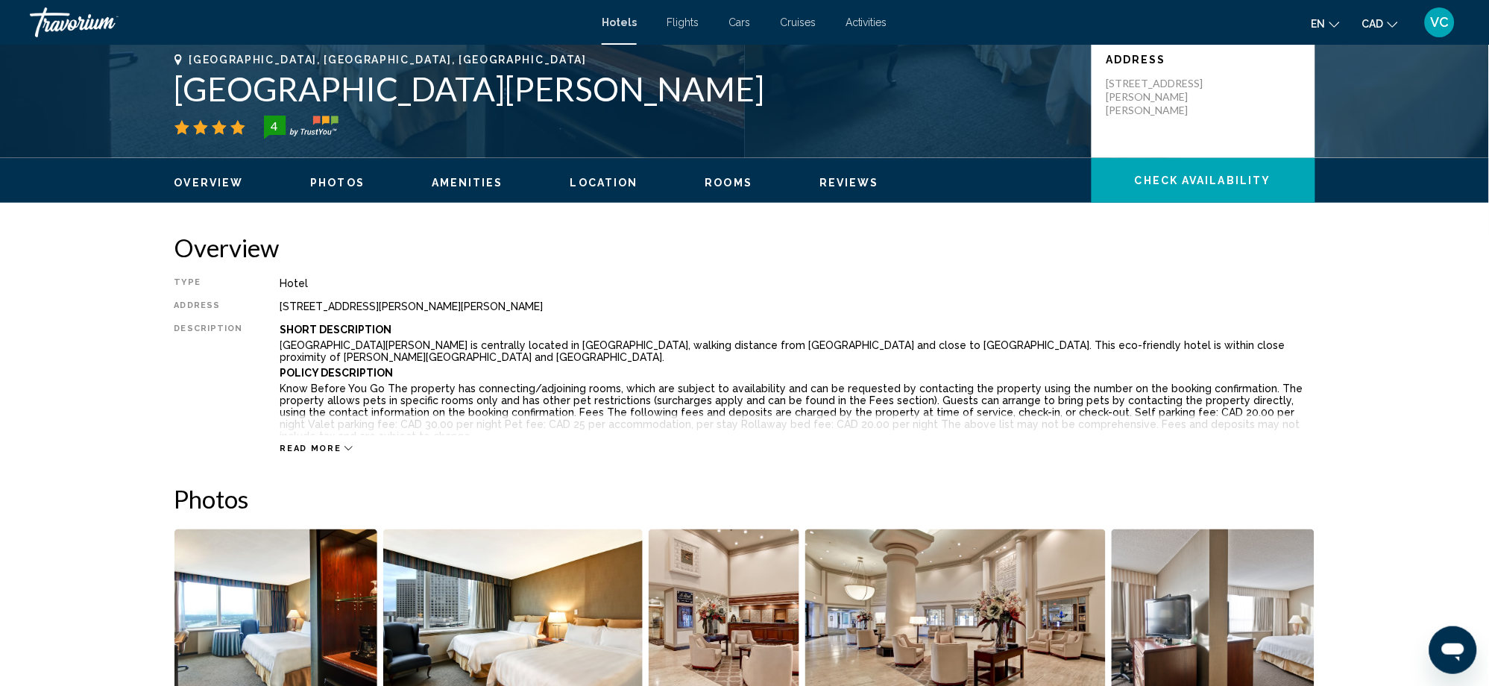
click at [335, 440] on div "Read more" at bounding box center [797, 433] width 1035 height 41
click at [344, 450] on icon "Main content" at bounding box center [348, 448] width 8 height 8
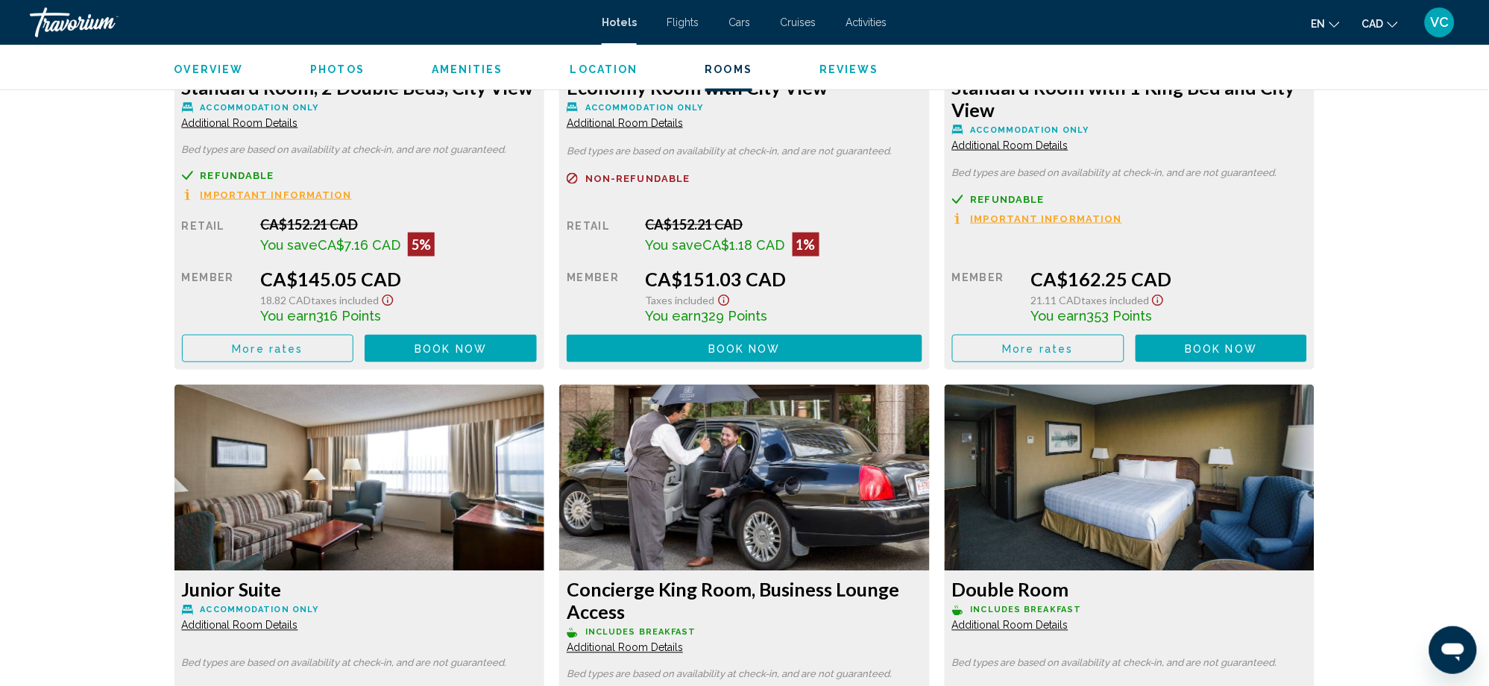
scroll to position [2421, 0]
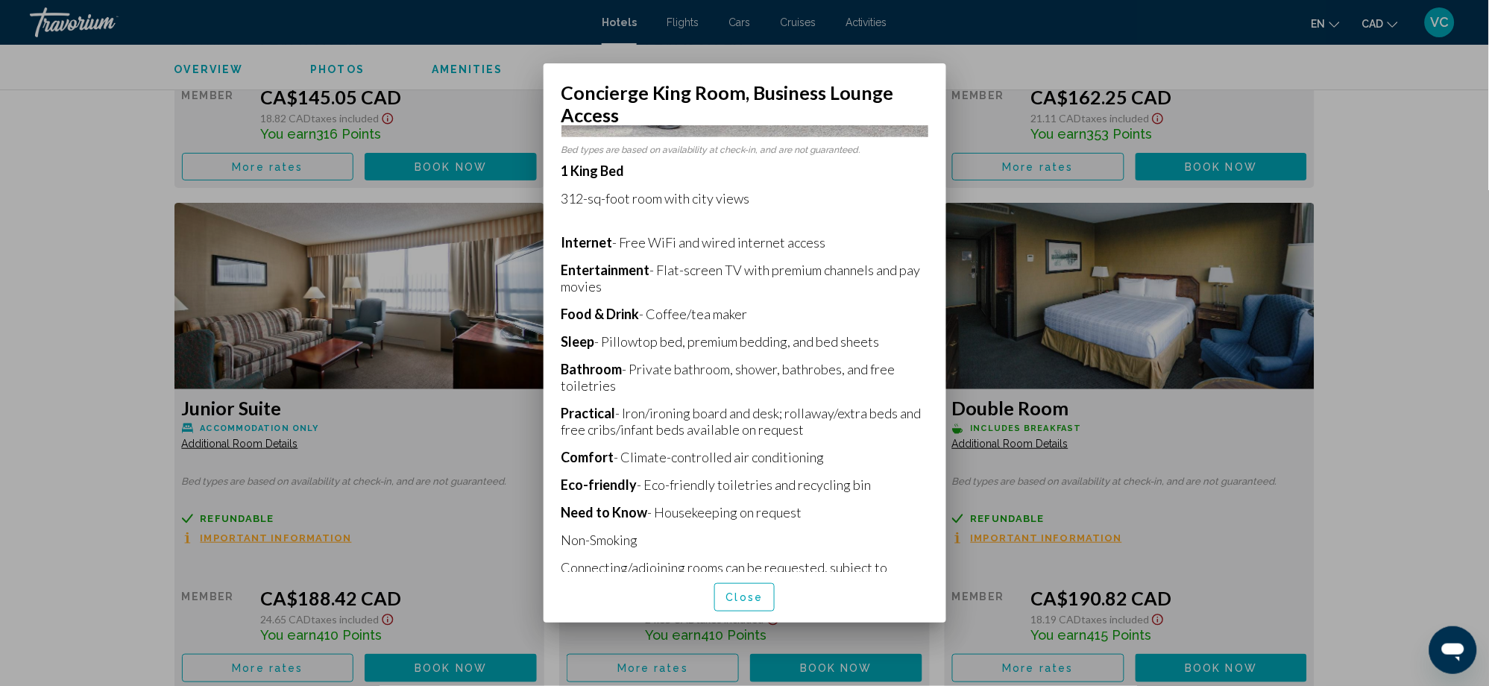
scroll to position [261, 0]
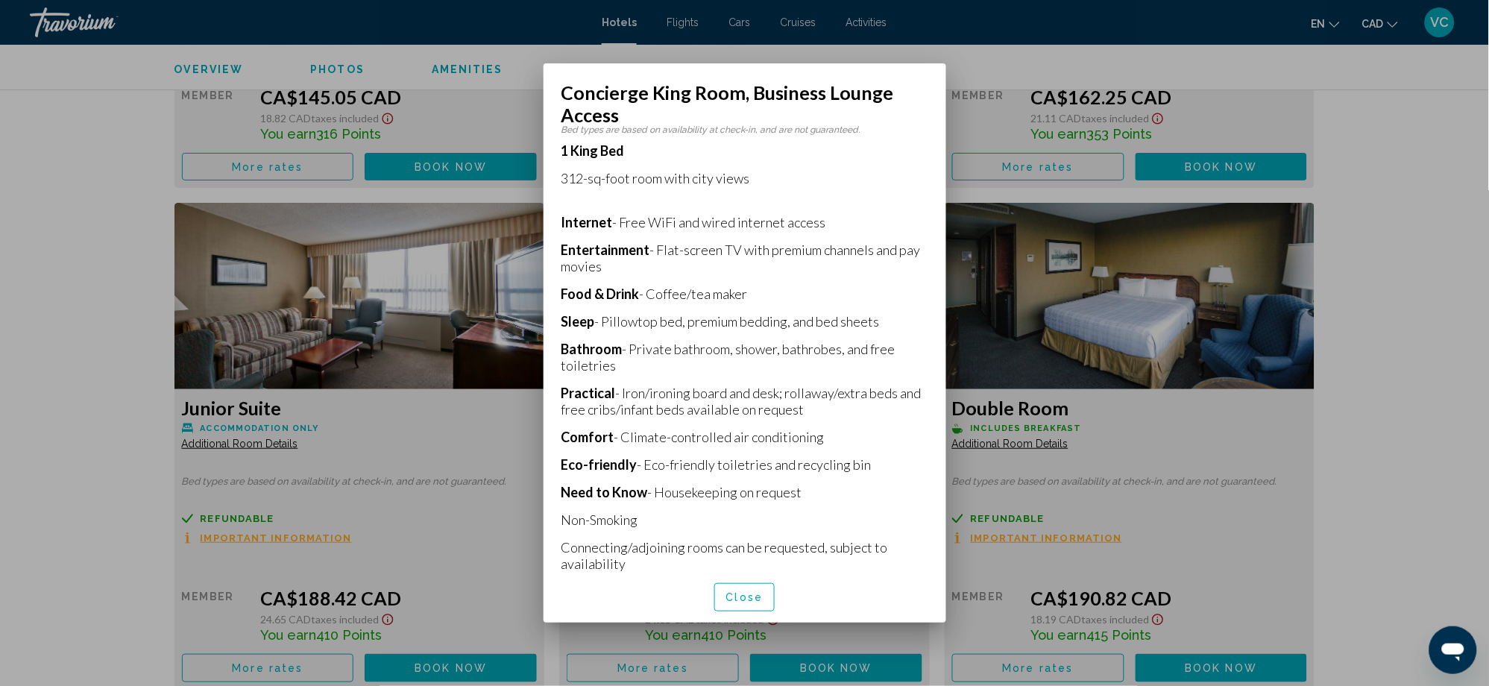
click at [1408, 194] on div at bounding box center [744, 343] width 1489 height 686
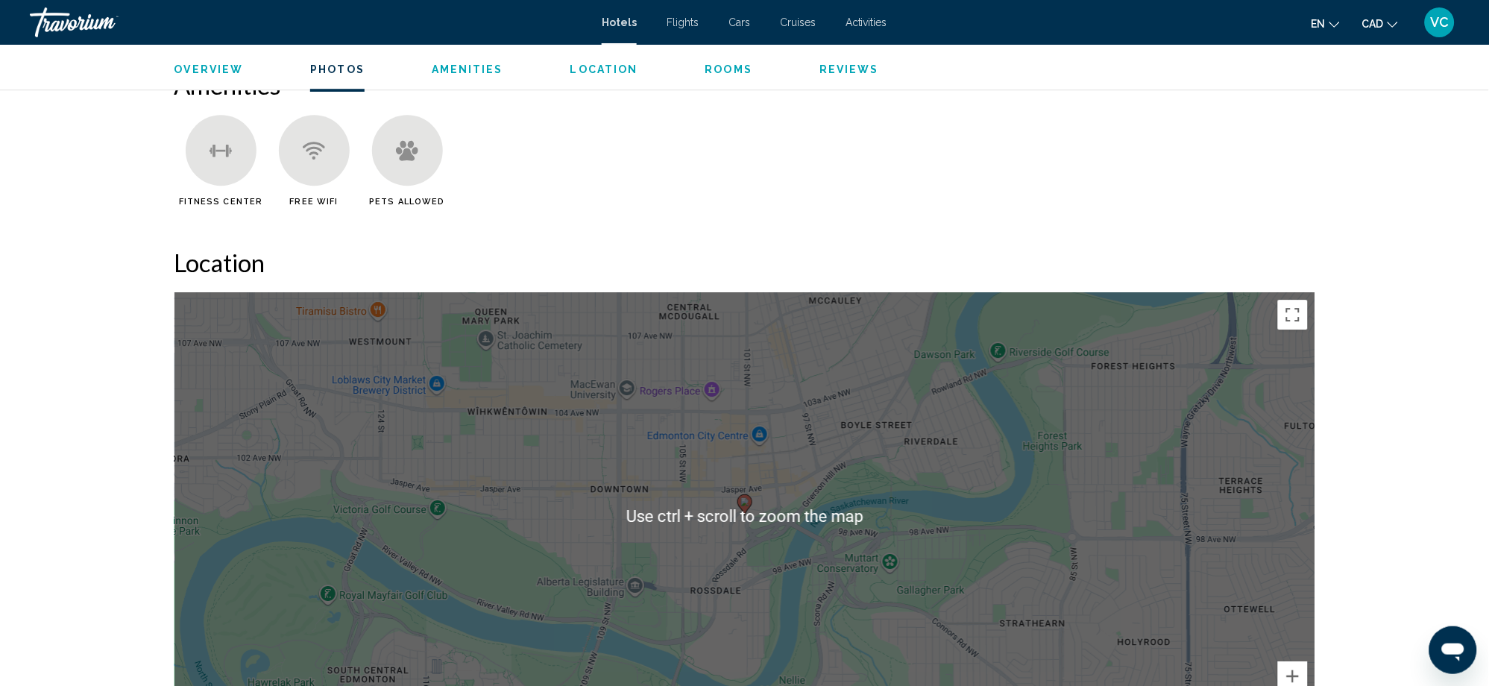
scroll to position [1129, 0]
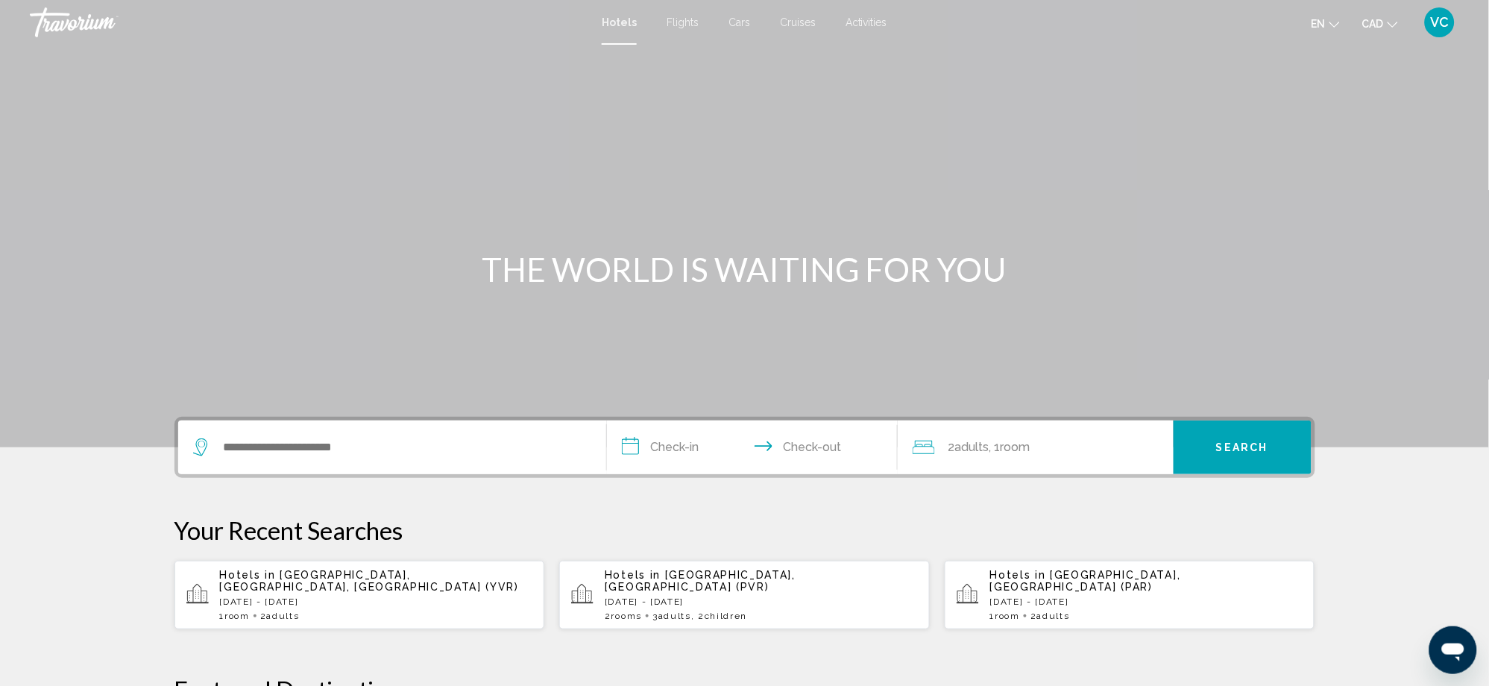
click at [807, 25] on span "Cruises" at bounding box center [798, 22] width 36 height 12
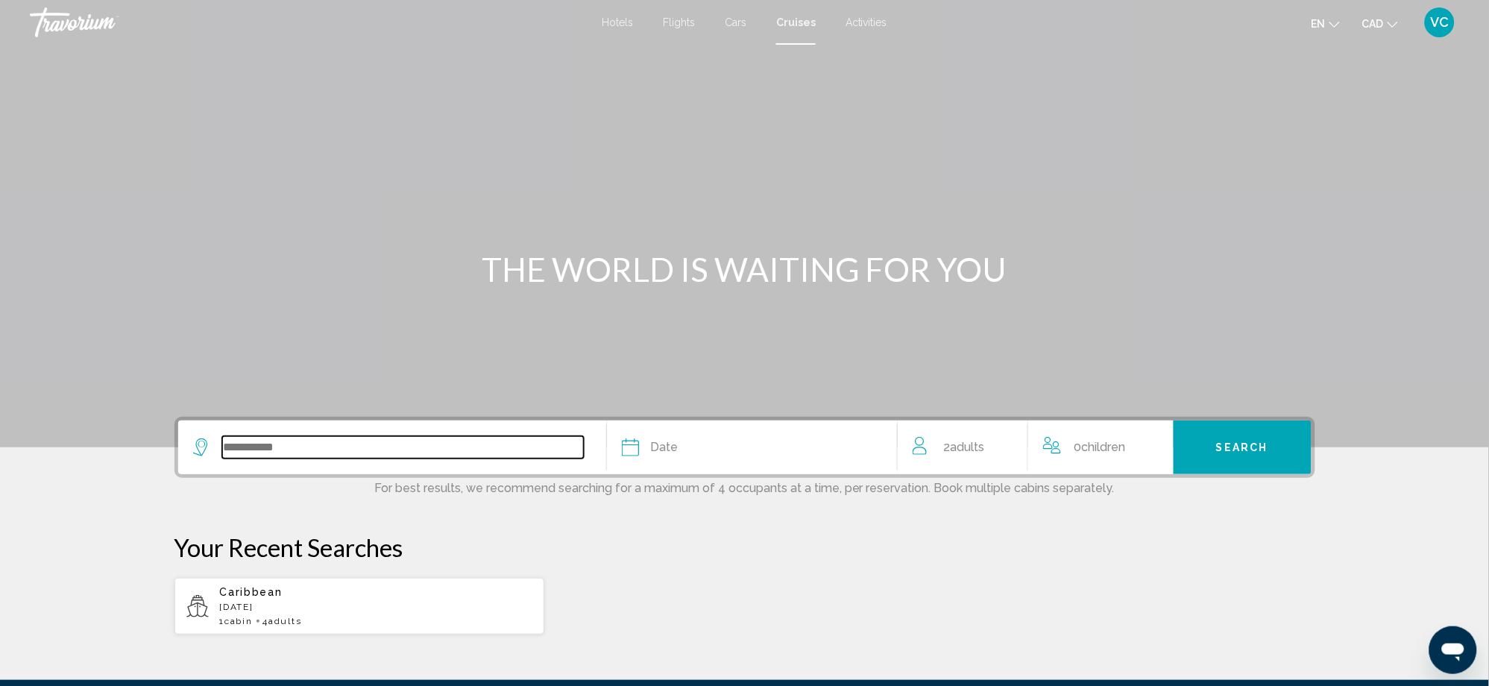
click at [274, 444] on input "Search widget" at bounding box center [403, 447] width 362 height 22
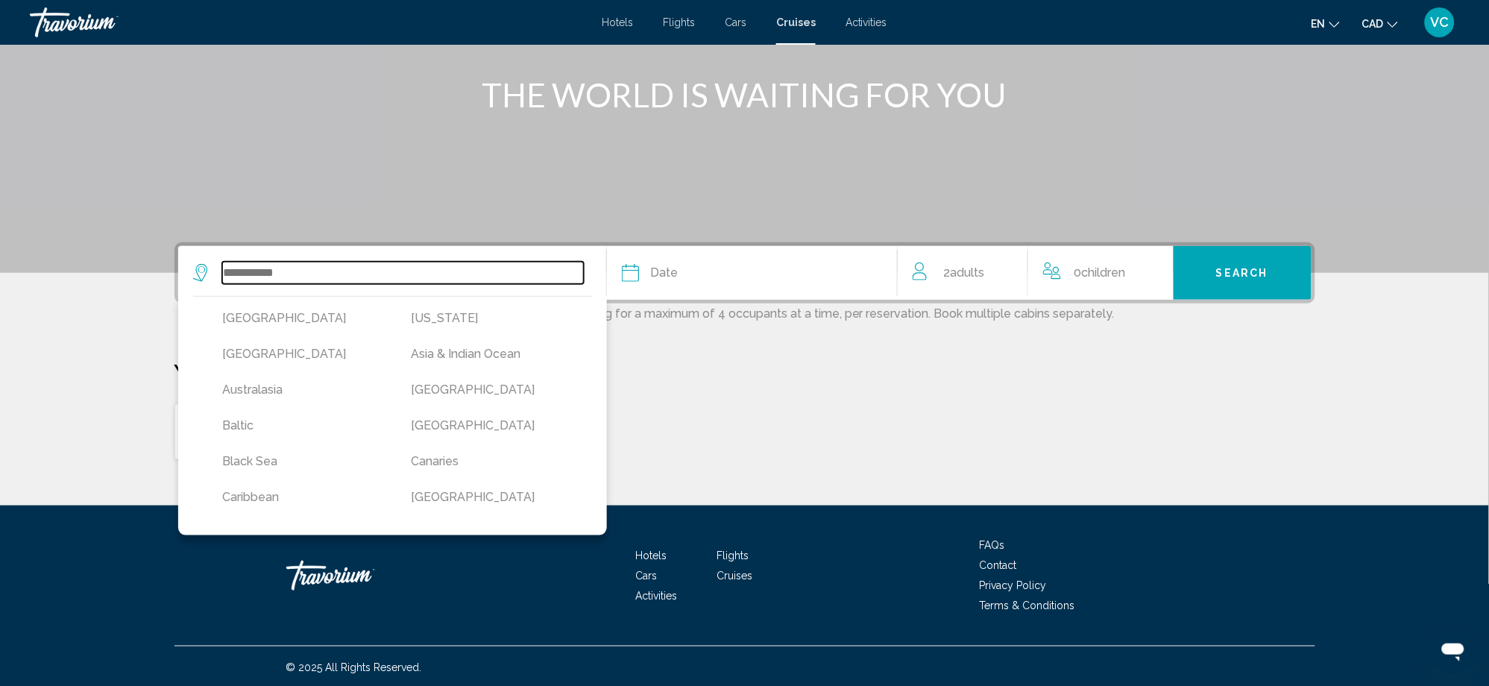
scroll to position [175, 0]
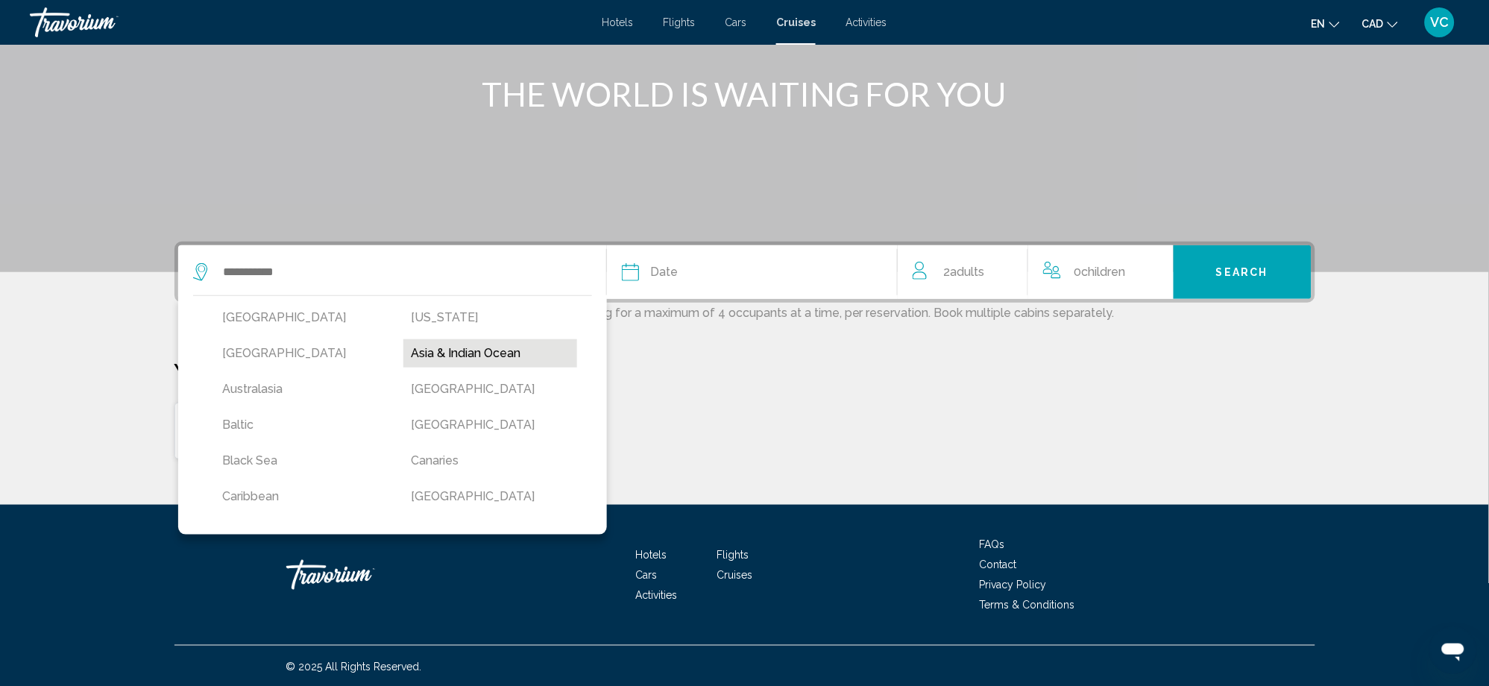
click at [492, 347] on button "Asia & Indian Ocean" at bounding box center [490, 353] width 174 height 28
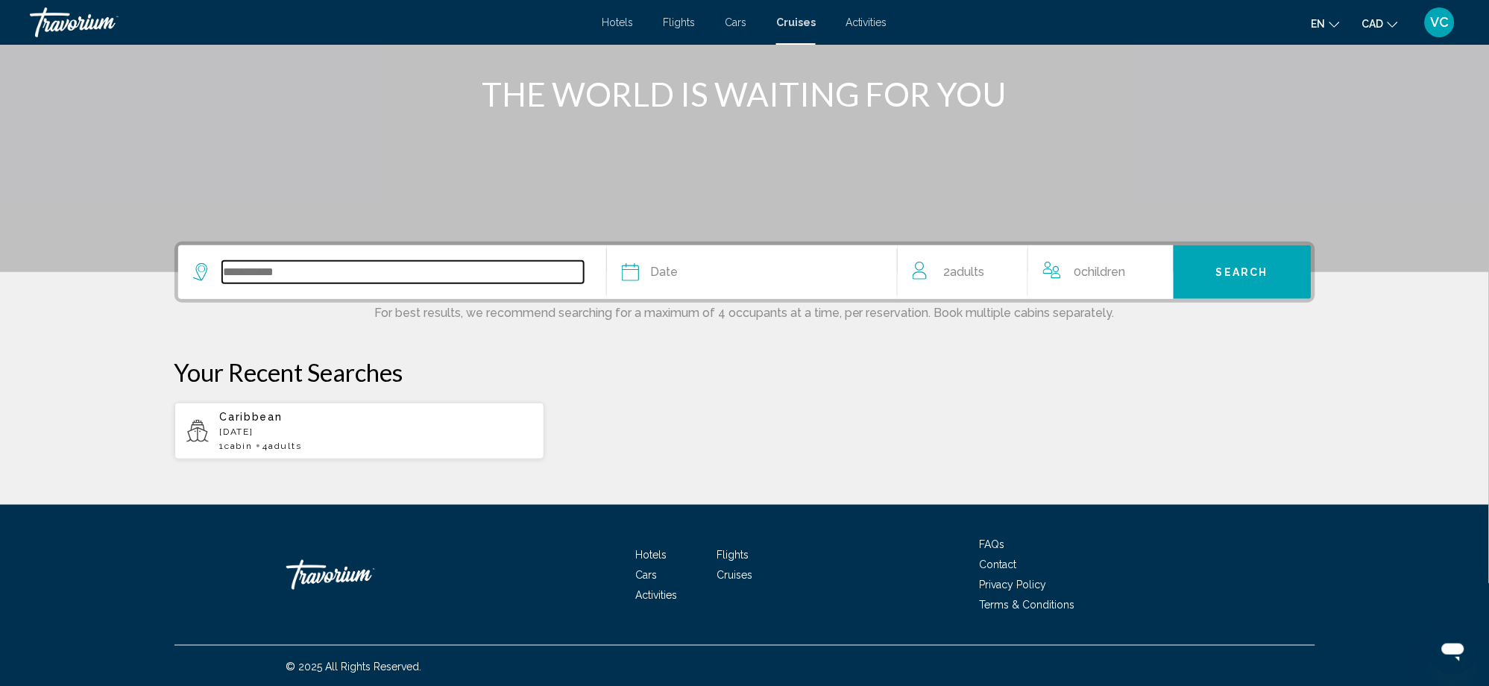
type input "**********"
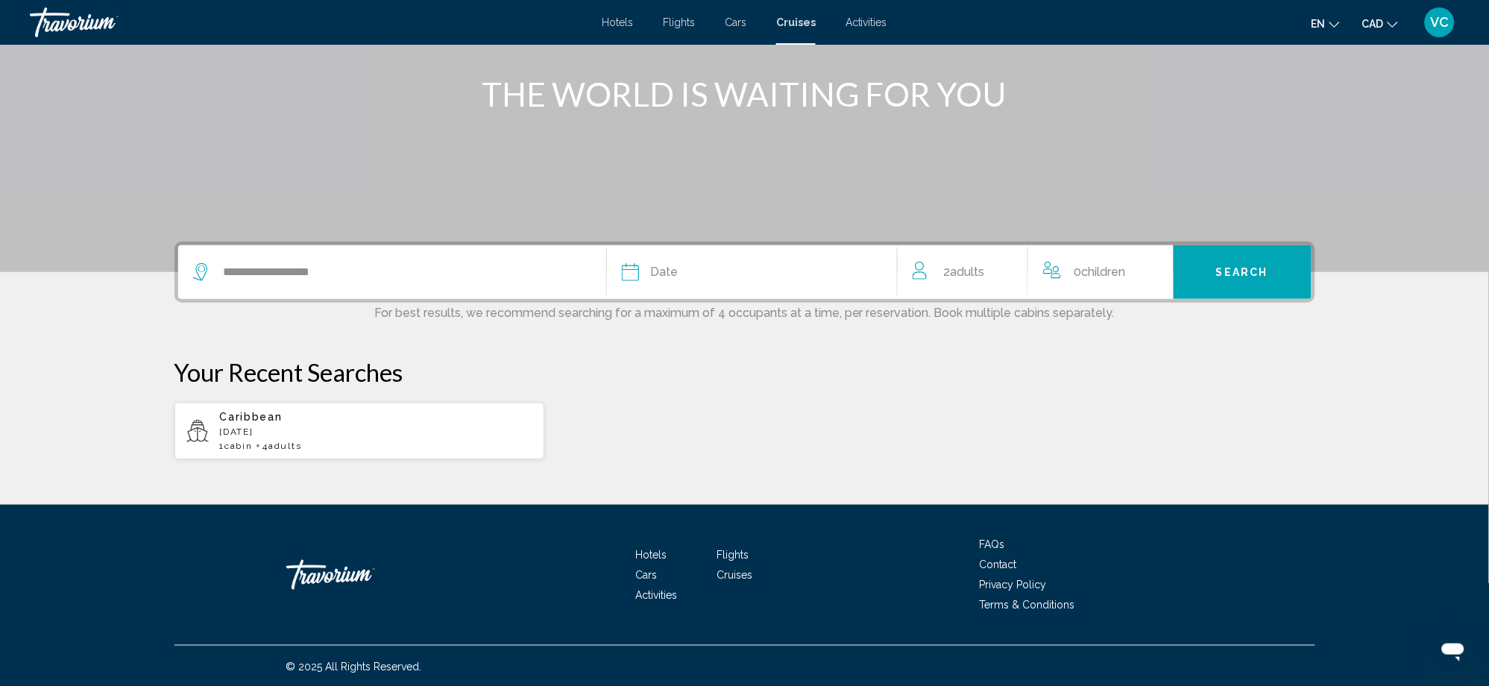
click at [714, 268] on div "Date" at bounding box center [752, 272] width 260 height 21
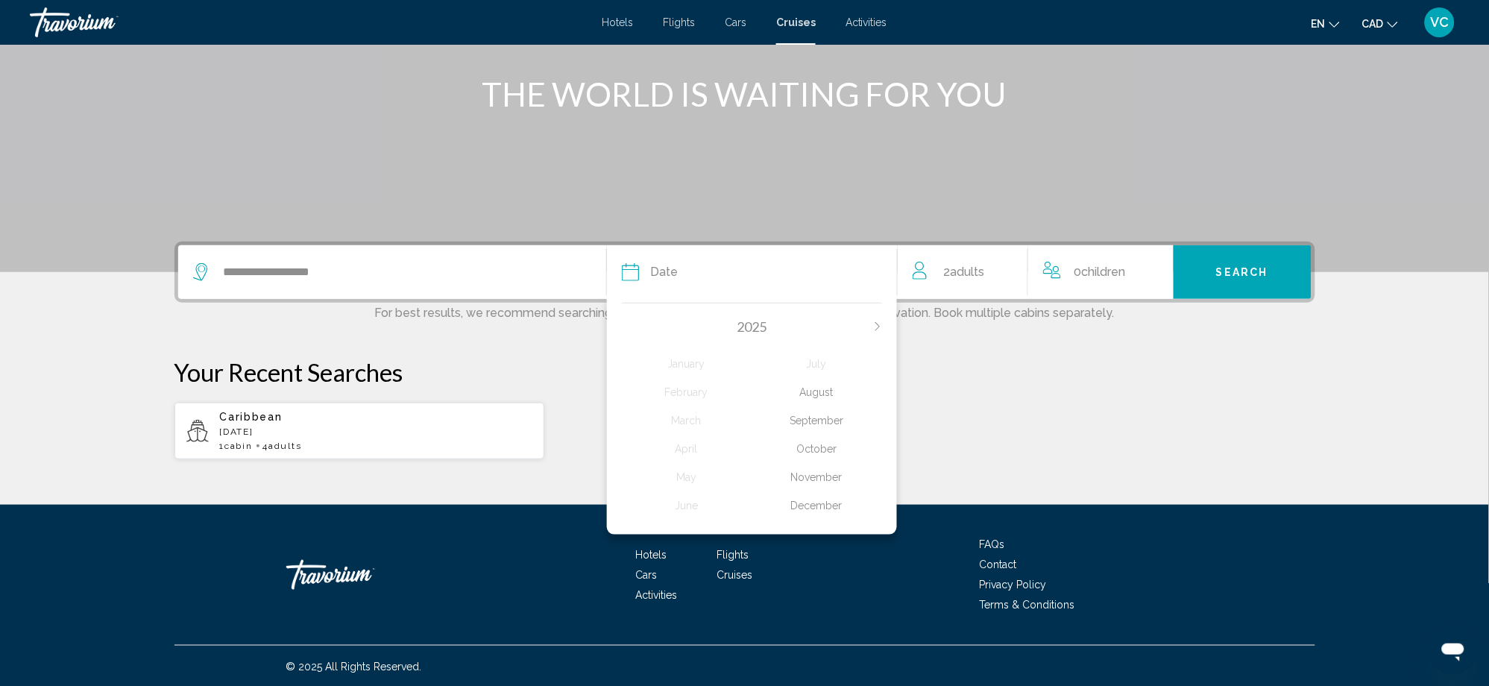
click at [826, 446] on div "October" at bounding box center [816, 448] width 130 height 27
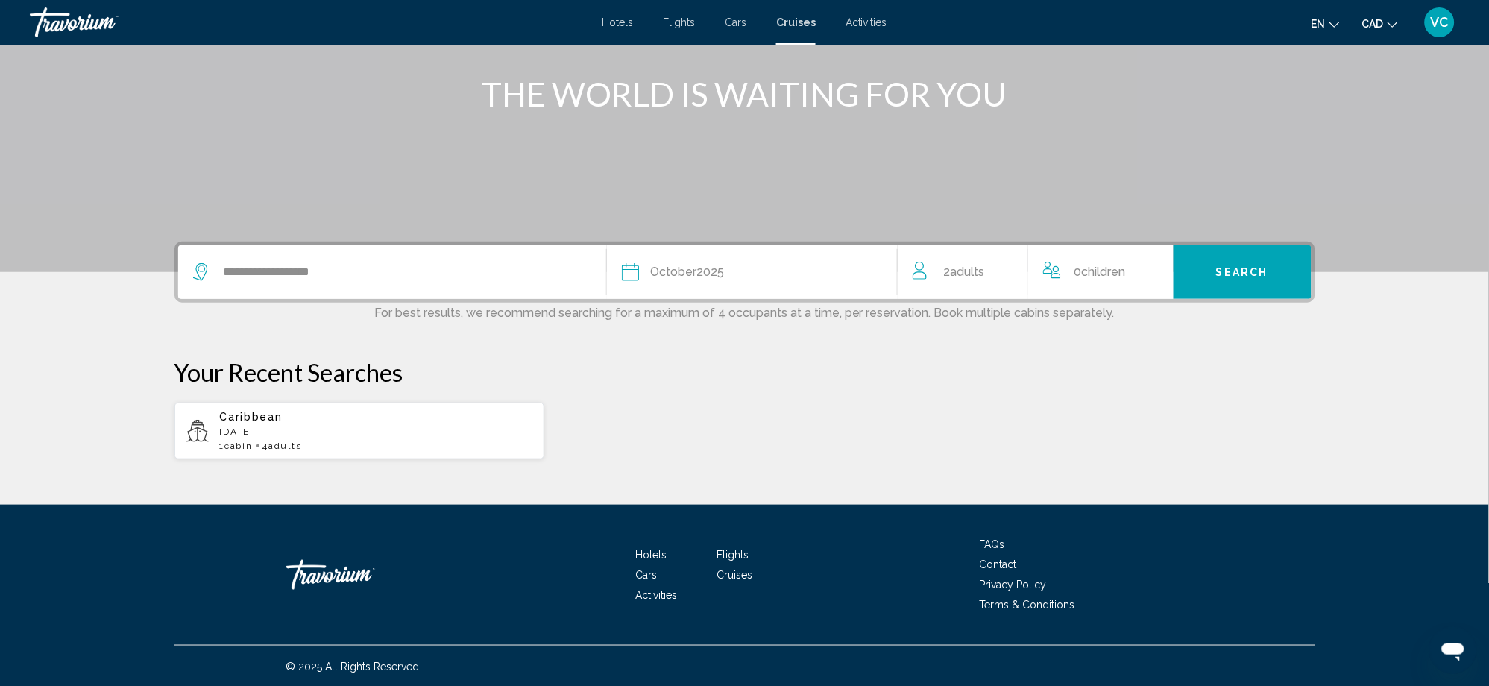
click at [1214, 268] on button "Search" at bounding box center [1242, 272] width 138 height 54
